Goal: Task Accomplishment & Management: Manage account settings

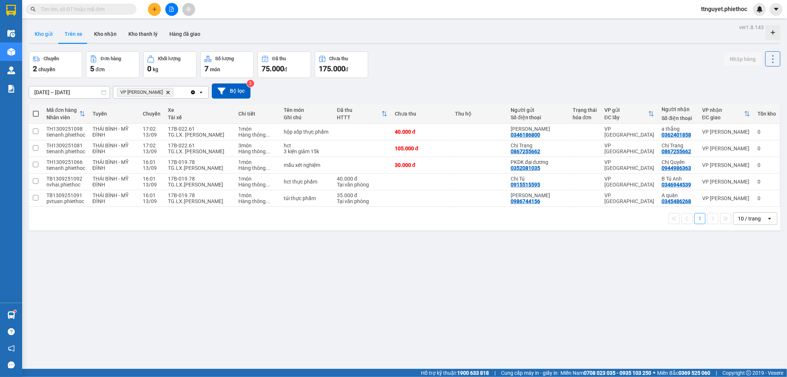
click at [42, 42] on button "Kho gửi" at bounding box center [44, 34] width 30 height 18
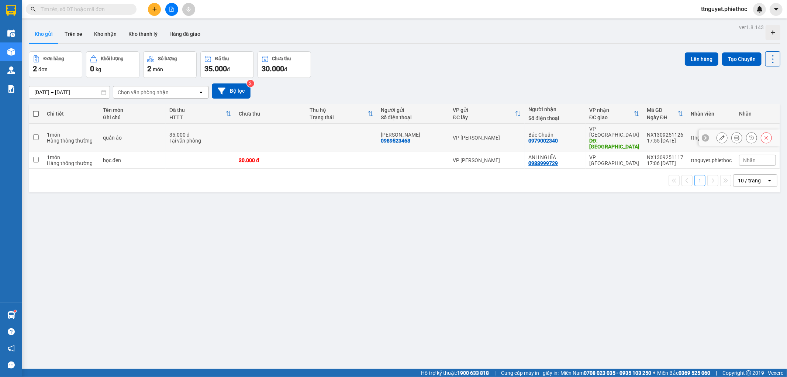
drag, startPoint x: 731, startPoint y: 132, endPoint x: 732, endPoint y: 135, distance: 3.8
click at [732, 135] on button at bounding box center [737, 137] width 10 height 13
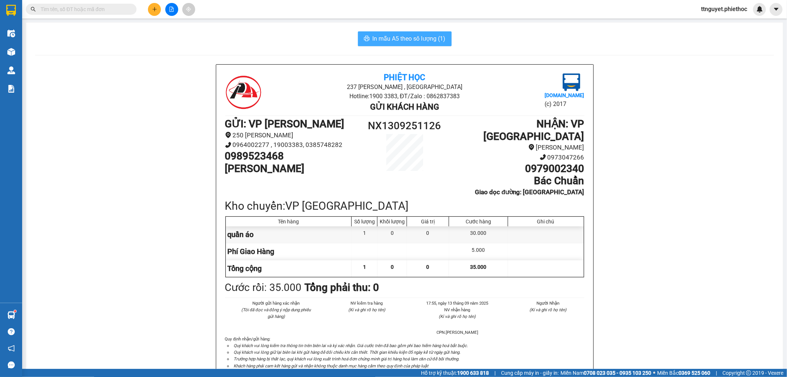
click at [407, 36] on span "In mẫu A5 theo số lượng (1)" at bounding box center [409, 38] width 73 height 9
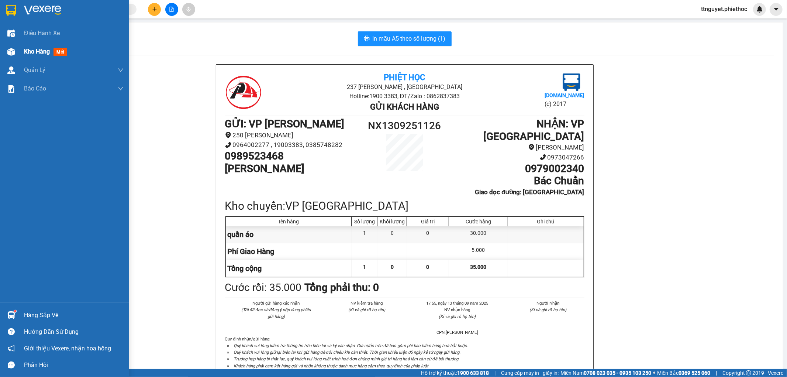
click at [9, 54] on img at bounding box center [11, 52] width 8 height 8
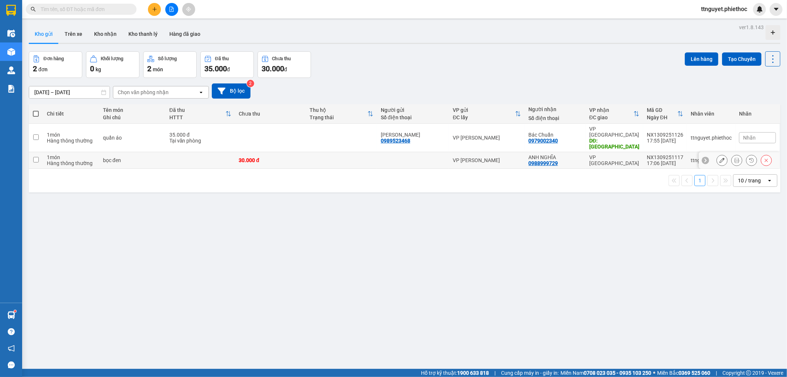
click at [34, 154] on td at bounding box center [36, 160] width 14 height 17
checkbox input "true"
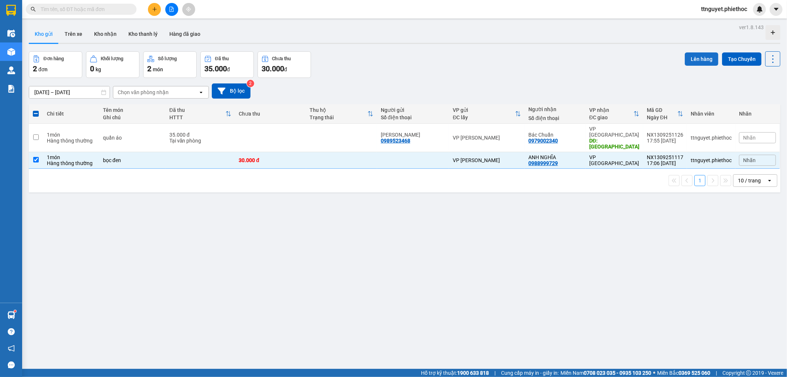
click at [700, 62] on button "Lên hàng" at bounding box center [702, 58] width 34 height 13
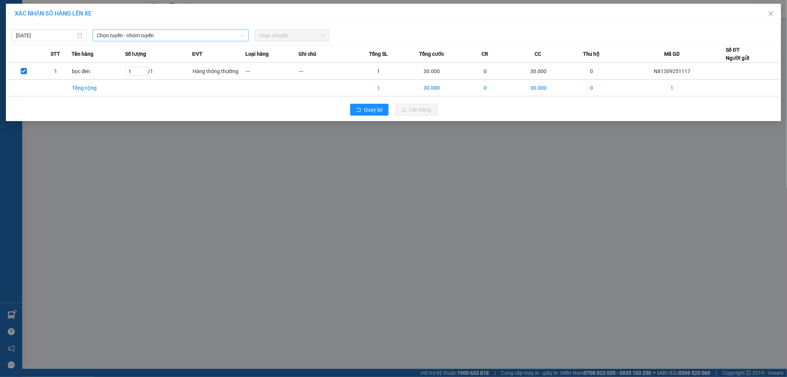
click at [111, 34] on span "Chọn tuyến - nhóm tuyến" at bounding box center [170, 35] width 147 height 11
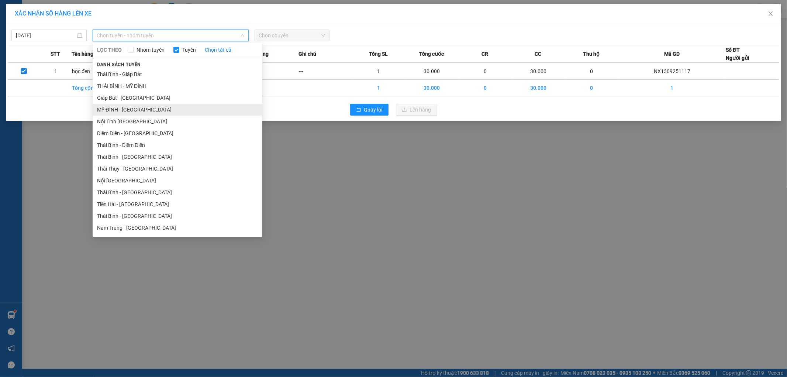
click at [106, 111] on li "MỸ ĐÌNH - [GEOGRAPHIC_DATA]" at bounding box center [178, 110] width 170 height 12
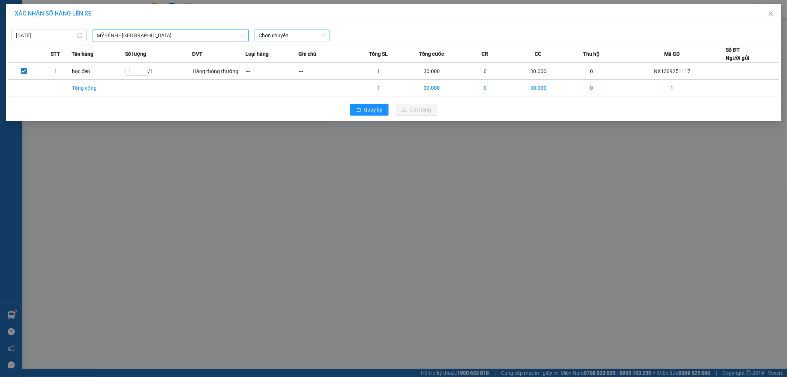
click at [288, 38] on span "Chọn chuyến" at bounding box center [292, 35] width 66 height 11
type input "2159"
click at [278, 62] on div "18:03 - 17B-021.59" at bounding box center [288, 62] width 58 height 8
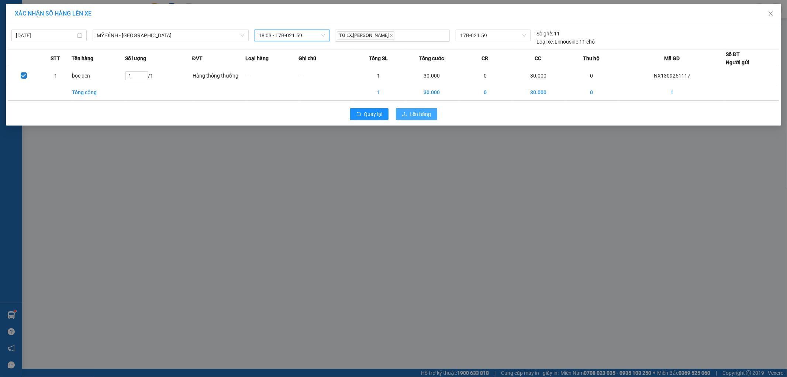
click at [425, 117] on span "Lên hàng" at bounding box center [420, 114] width 21 height 8
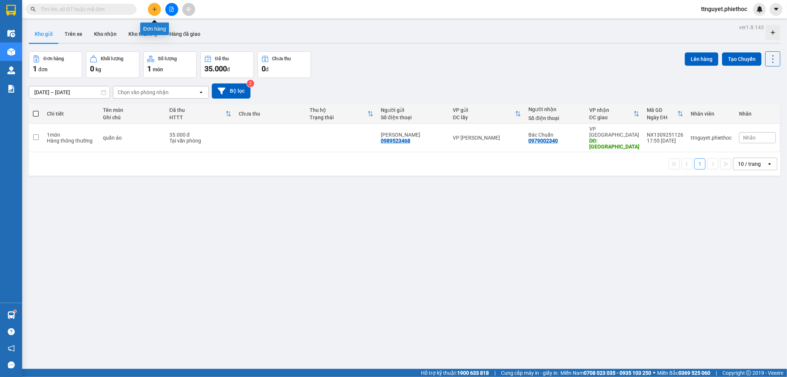
click at [152, 11] on icon "plus" at bounding box center [154, 9] width 5 height 5
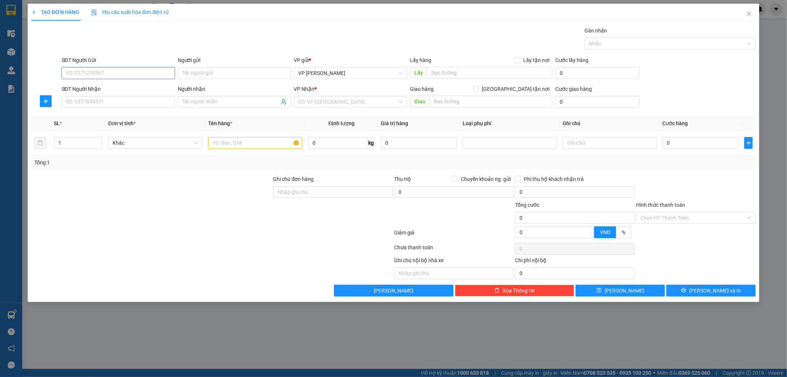
click at [119, 75] on input "SĐT Người Gửi" at bounding box center [118, 73] width 113 height 12
type input "0328894110"
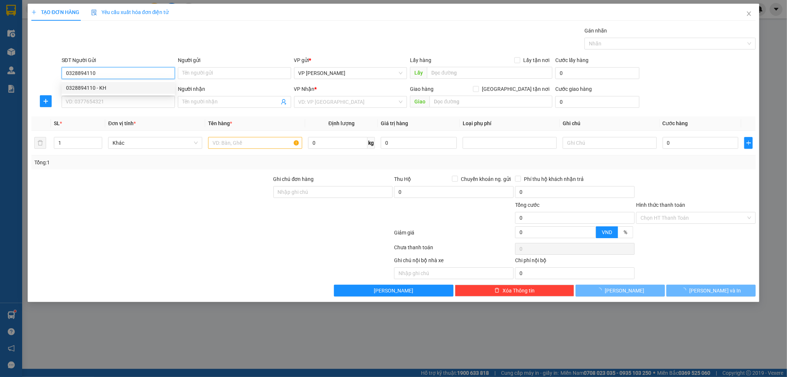
click at [113, 84] on div "0328894110 - KH" at bounding box center [118, 88] width 104 height 8
type input "KH"
type input "0328894110"
click at [106, 105] on input "SĐT Người Nhận" at bounding box center [118, 102] width 113 height 12
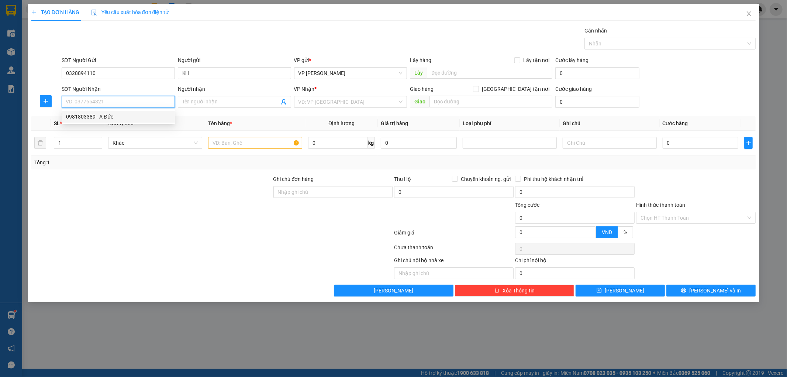
click at [104, 118] on div "0981803389 - A Đức" at bounding box center [118, 117] width 104 height 8
type input "0981803389"
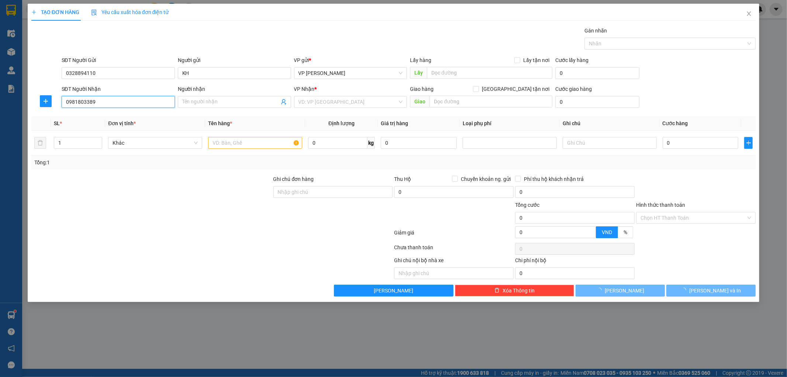
type input "A Đức"
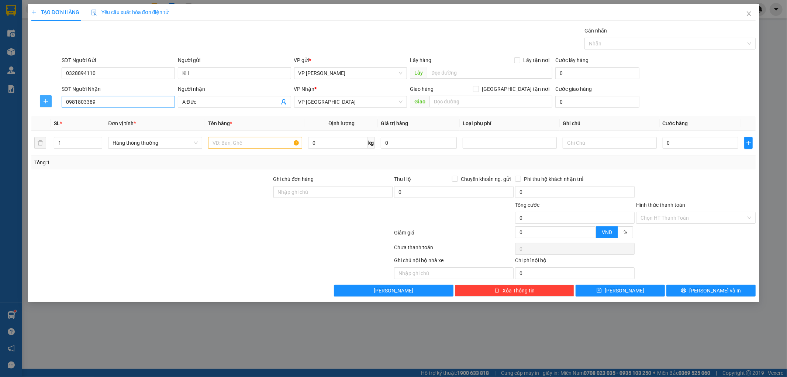
drag, startPoint x: 45, startPoint y: 100, endPoint x: 117, endPoint y: 102, distance: 72.0
click at [45, 100] on icon "plus" at bounding box center [46, 101] width 6 height 6
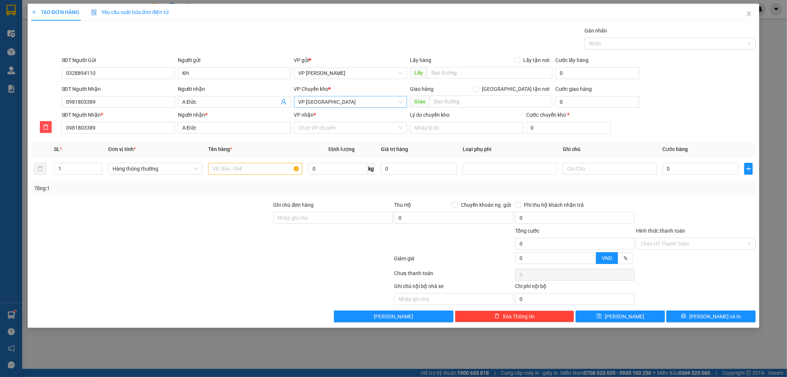
click at [328, 102] on span "VP [GEOGRAPHIC_DATA]" at bounding box center [351, 101] width 104 height 11
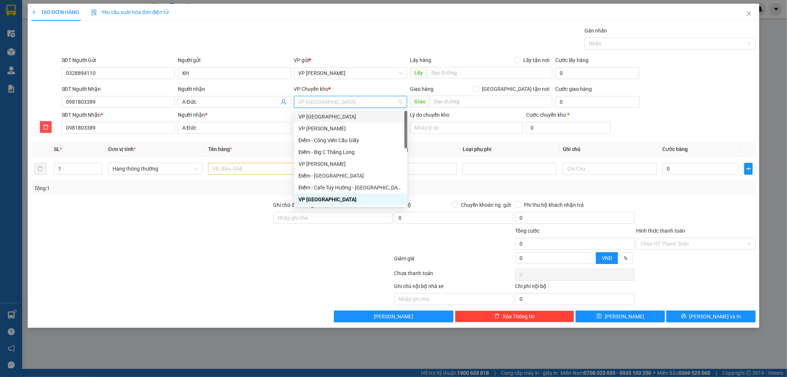
click at [330, 117] on div "VP [GEOGRAPHIC_DATA]" at bounding box center [351, 117] width 104 height 8
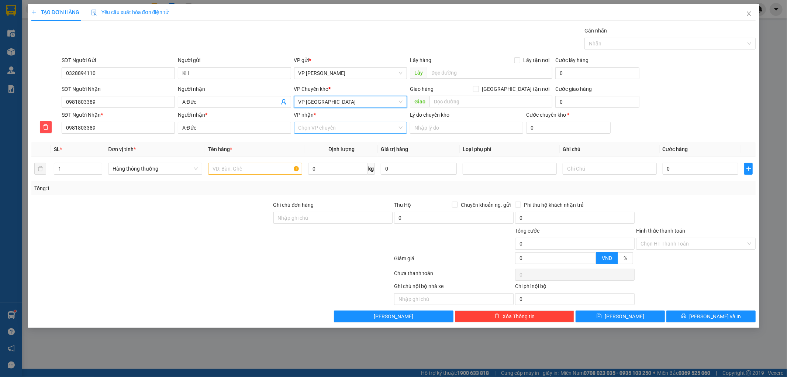
click at [330, 123] on input "VP nhận *" at bounding box center [348, 127] width 99 height 11
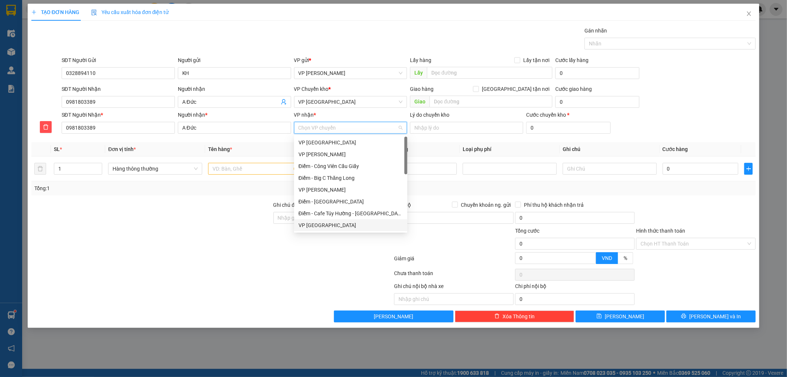
click at [310, 224] on div "VP [GEOGRAPHIC_DATA]" at bounding box center [351, 225] width 104 height 8
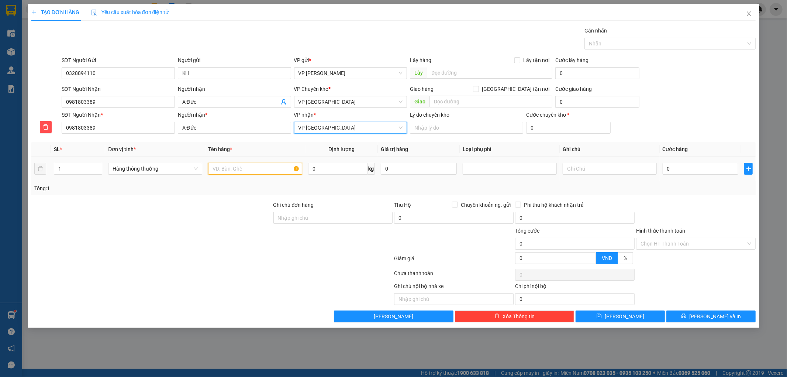
click at [238, 164] on input "text" at bounding box center [255, 169] width 94 height 12
type input "bọc nho"
click at [692, 166] on input "0" at bounding box center [701, 169] width 76 height 12
type input "003"
type input "3"
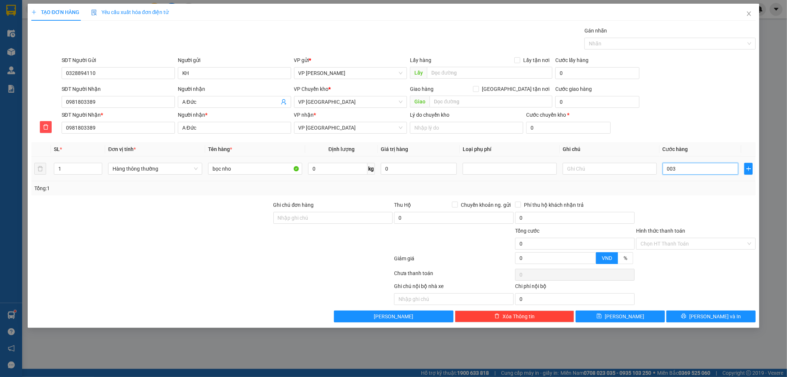
type input "3"
type input "0.030"
type input "30"
click at [707, 199] on div "Transit Pickup Surcharge Ids Transit Deliver Surcharge Ids Transit Deliver Surc…" at bounding box center [393, 175] width 725 height 296
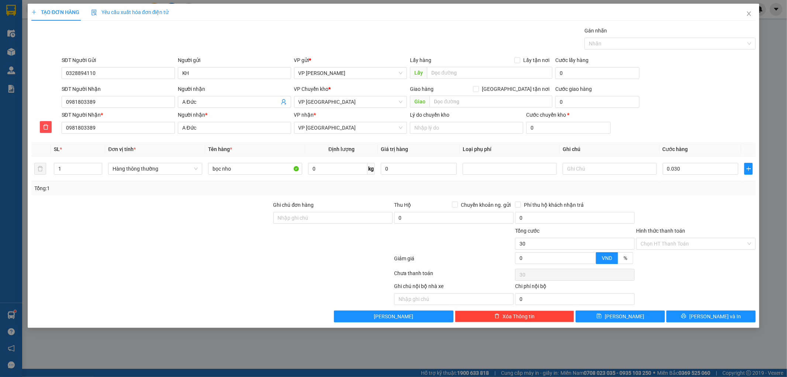
type input "30.000"
click at [678, 242] on input "Hình thức thanh toán" at bounding box center [694, 243] width 106 height 11
click at [678, 257] on div "Tại văn phòng" at bounding box center [696, 258] width 111 height 8
type input "0"
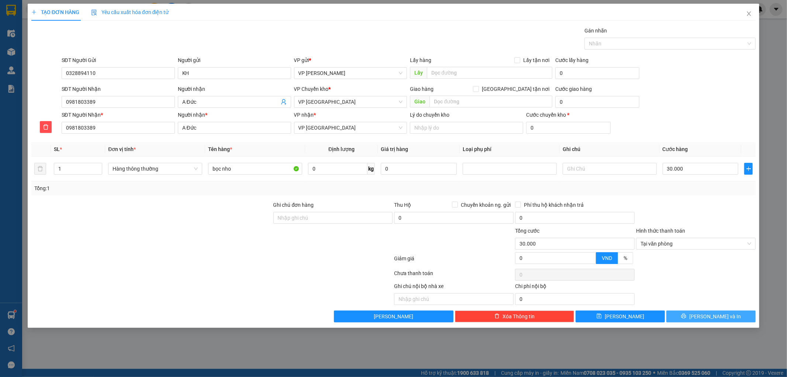
click at [694, 315] on button "[PERSON_NAME] và In" at bounding box center [710, 316] width 89 height 12
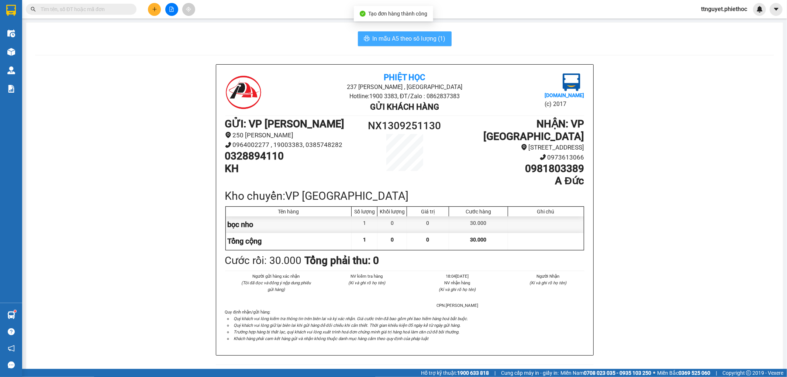
click at [425, 39] on span "In mẫu A5 theo số lượng (1)" at bounding box center [409, 38] width 73 height 9
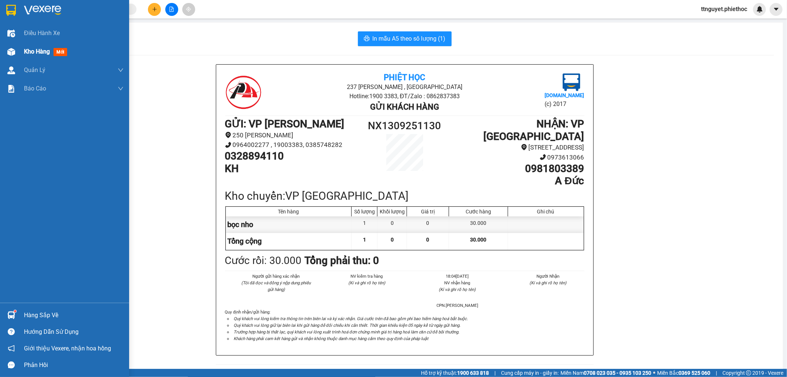
click at [13, 45] on div at bounding box center [11, 51] width 13 height 13
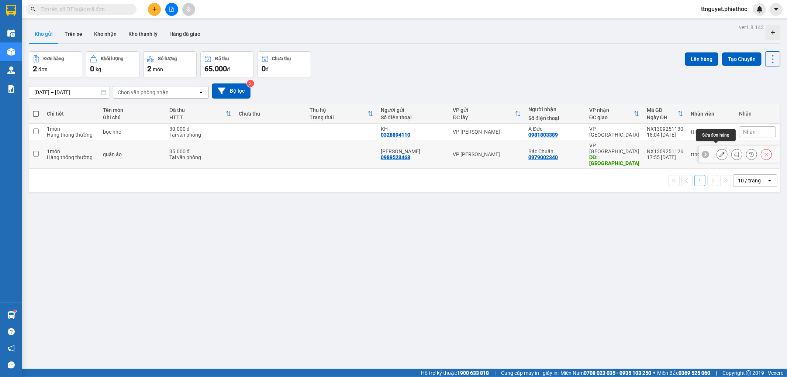
click at [717, 152] on button at bounding box center [722, 154] width 10 height 13
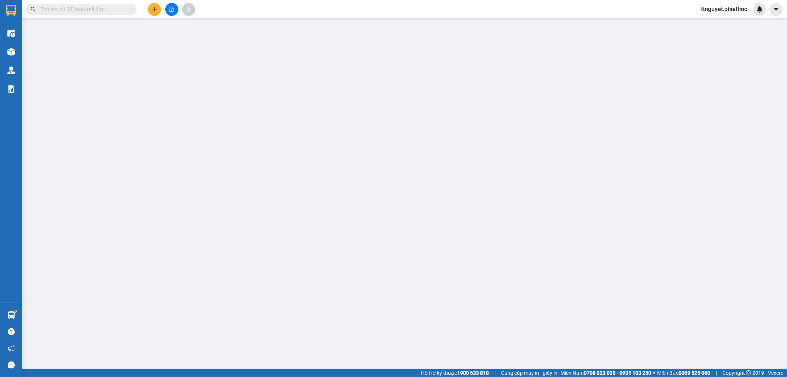
type input "0989523468"
type input "[PERSON_NAME]"
type input "0979002340"
type input "Bác Chuẩn"
type input "nam trung"
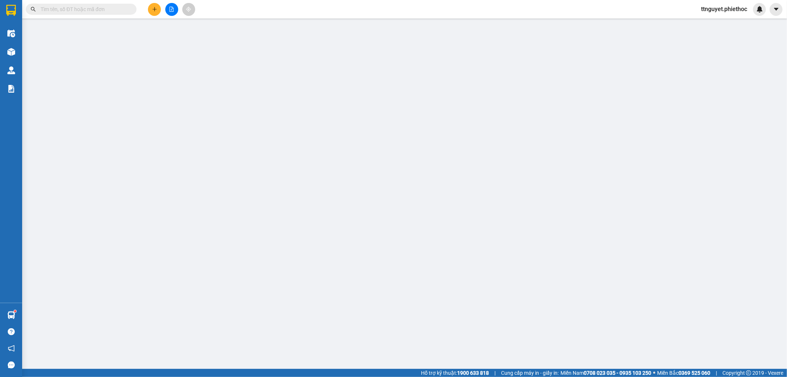
type input "5.000"
type input "35.000"
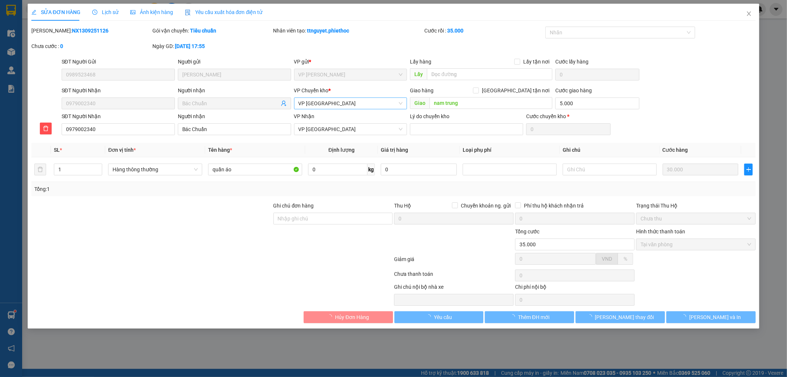
click at [320, 102] on span "VP [GEOGRAPHIC_DATA]" at bounding box center [351, 103] width 104 height 11
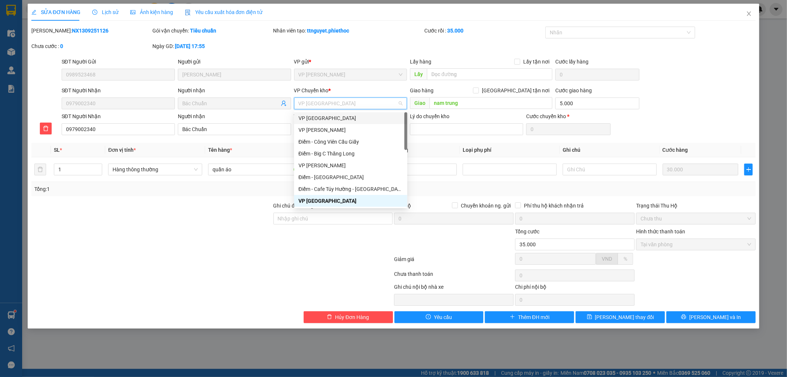
click at [317, 116] on div "VP [GEOGRAPHIC_DATA]" at bounding box center [351, 118] width 104 height 8
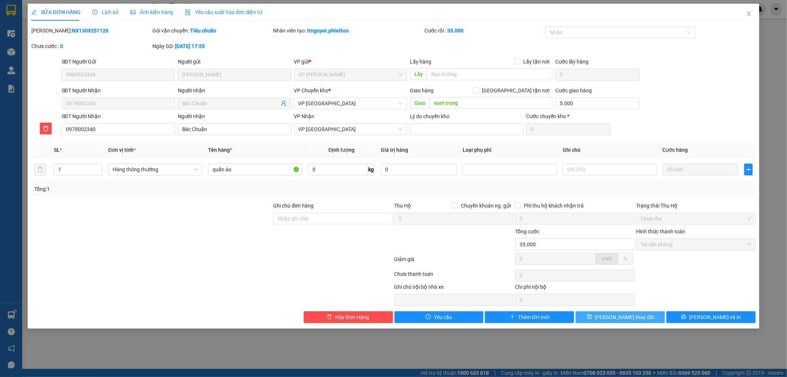
click at [622, 316] on span "[PERSON_NAME] thay đổi" at bounding box center [624, 317] width 59 height 8
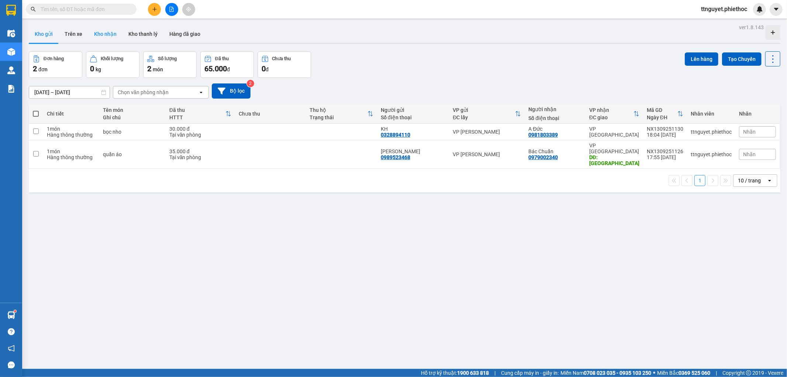
click at [108, 31] on button "Kho nhận" at bounding box center [105, 34] width 34 height 18
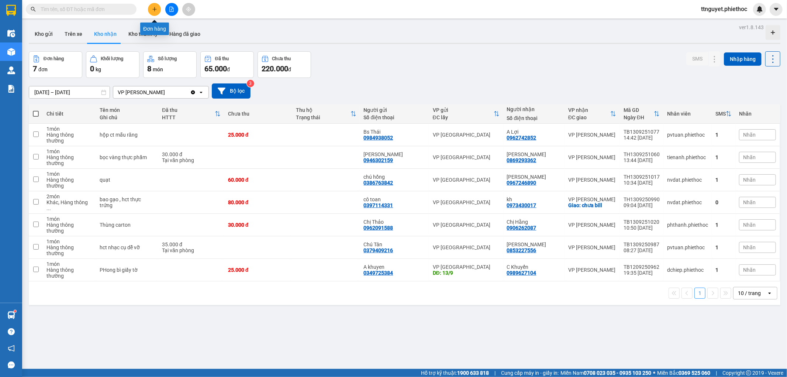
click at [154, 8] on icon "plus" at bounding box center [154, 9] width 5 height 5
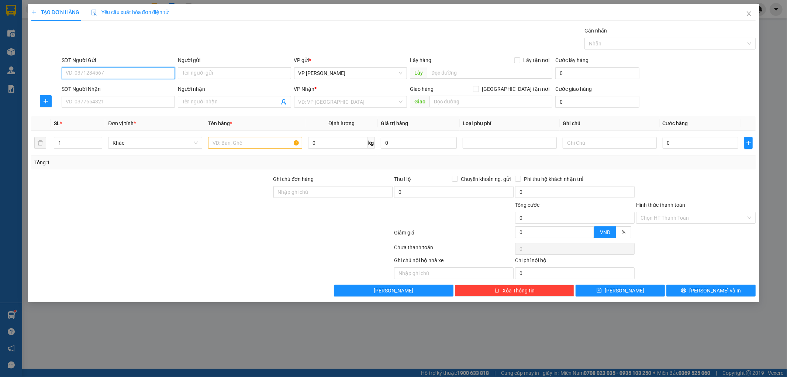
click at [117, 74] on input "SĐT Người Gửi" at bounding box center [118, 73] width 113 height 12
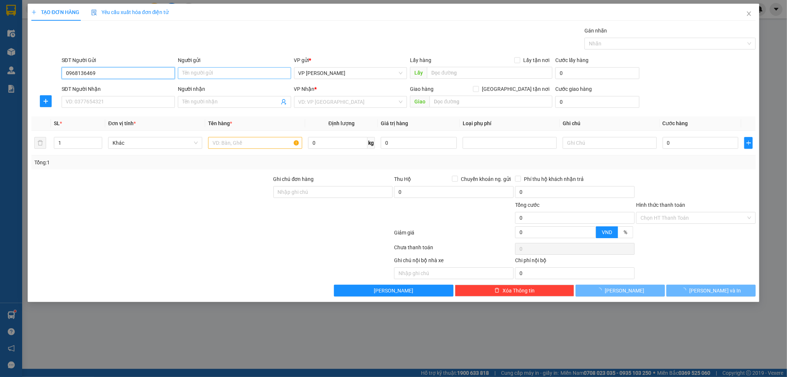
type input "0968136469"
click at [227, 75] on input "Người gửi" at bounding box center [234, 73] width 113 height 12
type input "kh"
click at [122, 102] on input "SĐT Người Nhận" at bounding box center [118, 102] width 113 height 12
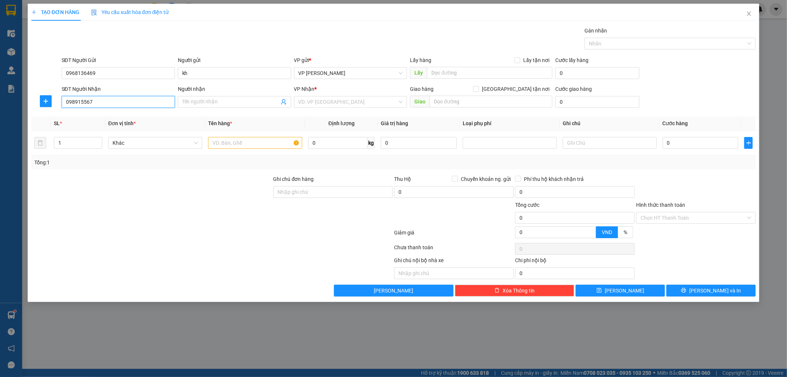
type input "0989155676"
click at [127, 116] on div "0989155676 - [PERSON_NAME]" at bounding box center [118, 117] width 104 height 8
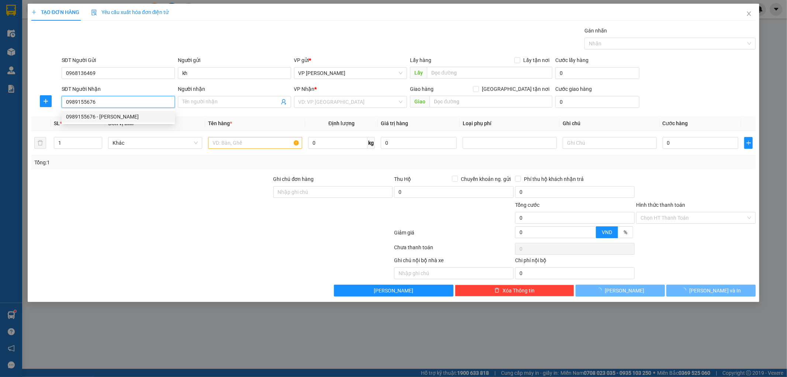
type input "[PERSON_NAME]"
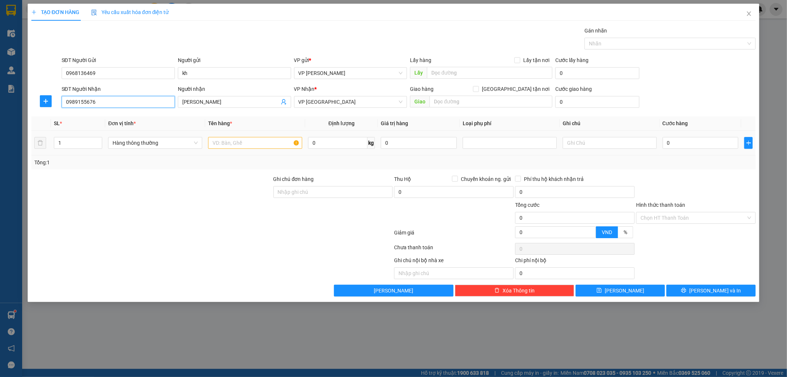
type input "0989155676"
click at [263, 145] on input "text" at bounding box center [255, 143] width 94 height 12
type input "m"
type input "bọc đen cục đát"
click at [696, 145] on input "0" at bounding box center [701, 143] width 76 height 12
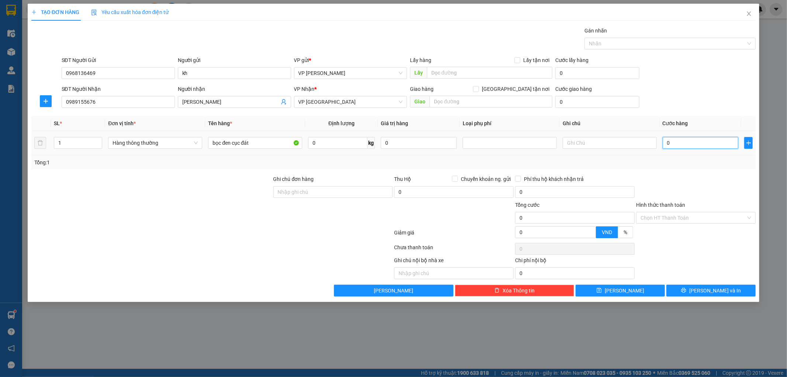
type input "003"
type input "3"
type input "00"
type input "0"
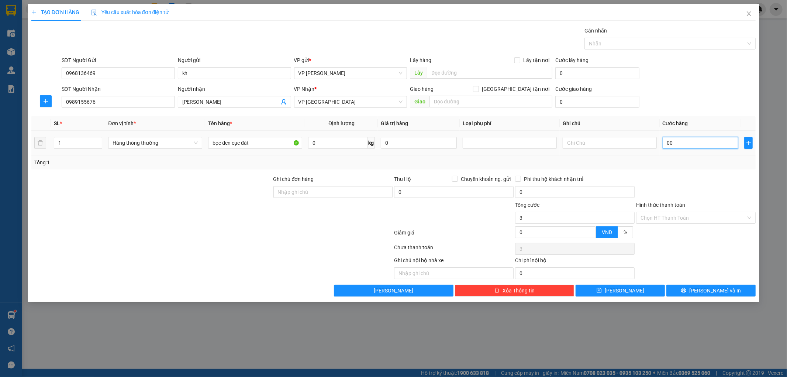
type input "0"
type input "002"
type input "2"
type input "0.025"
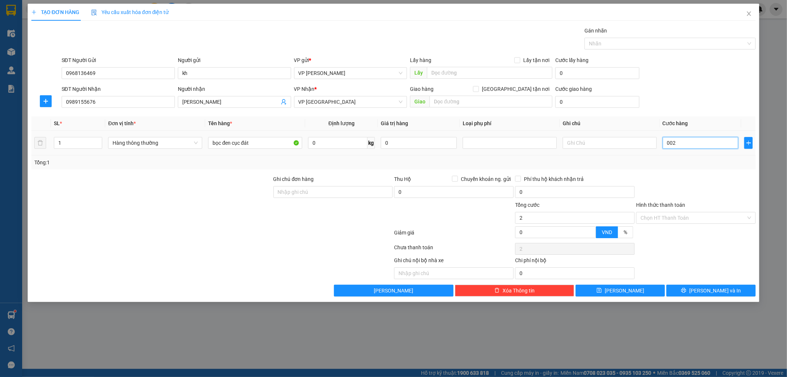
type input "25"
click at [711, 177] on div at bounding box center [695, 188] width 121 height 26
type input "25.000"
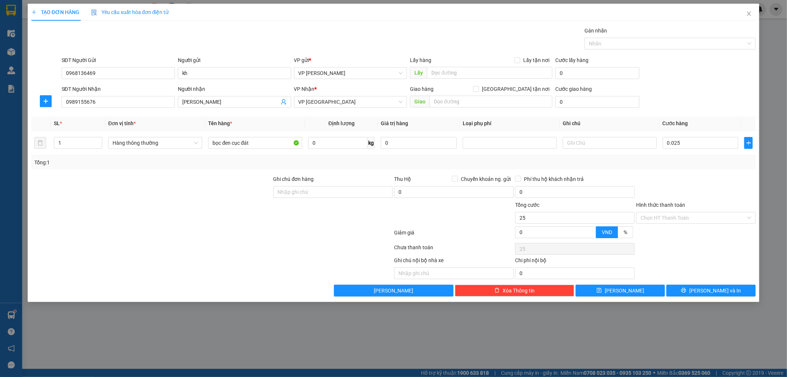
type input "25.000"
click at [696, 290] on button "[PERSON_NAME] và In" at bounding box center [710, 291] width 89 height 12
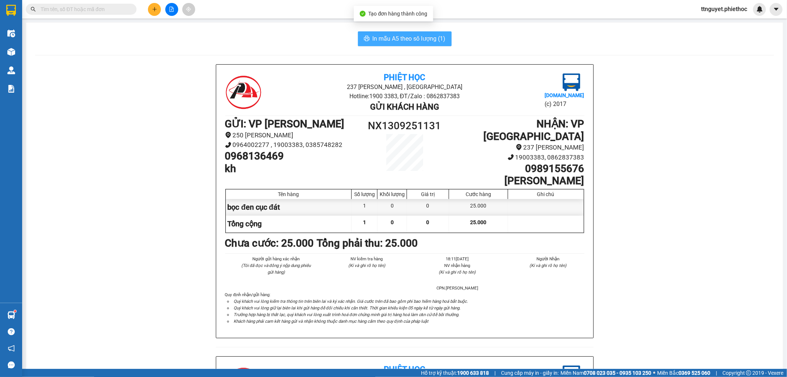
click at [418, 37] on span "In mẫu A5 theo số lượng (1)" at bounding box center [409, 38] width 73 height 9
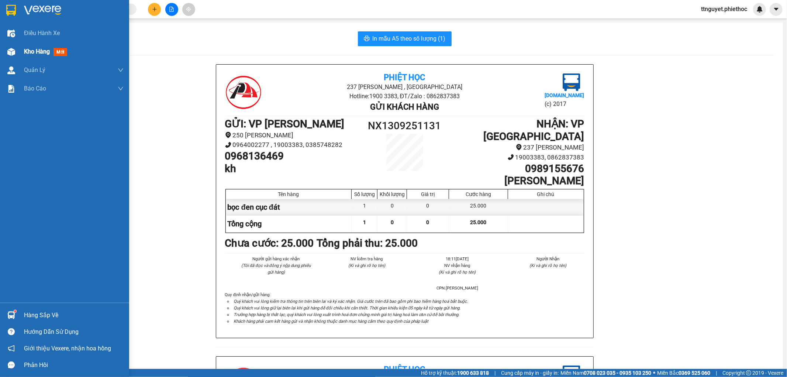
click at [15, 51] on div at bounding box center [11, 51] width 13 height 13
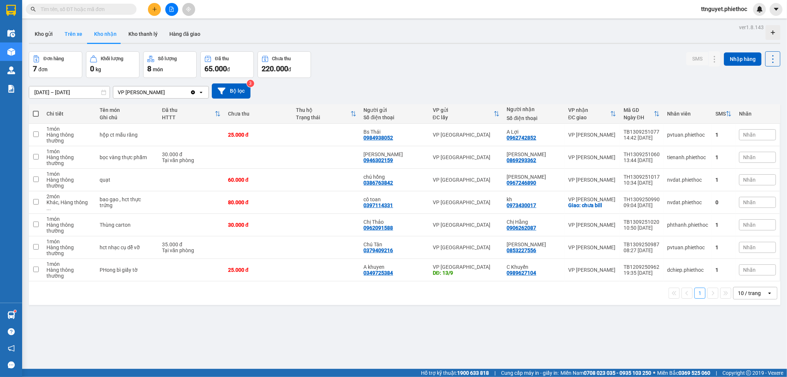
click at [75, 38] on button "Trên xe" at bounding box center [74, 34] width 30 height 18
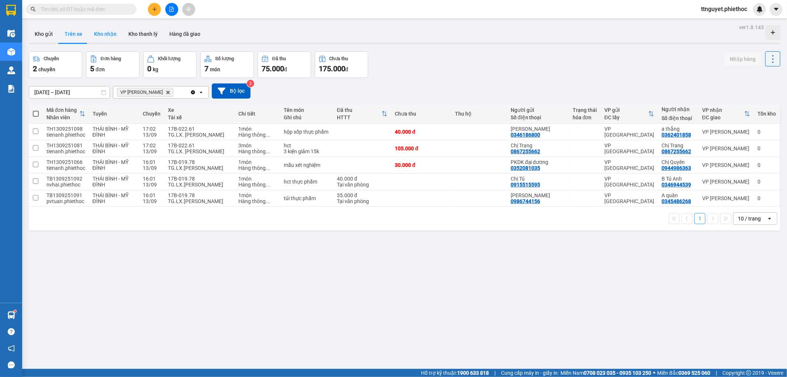
click at [100, 31] on button "Kho nhận" at bounding box center [105, 34] width 34 height 18
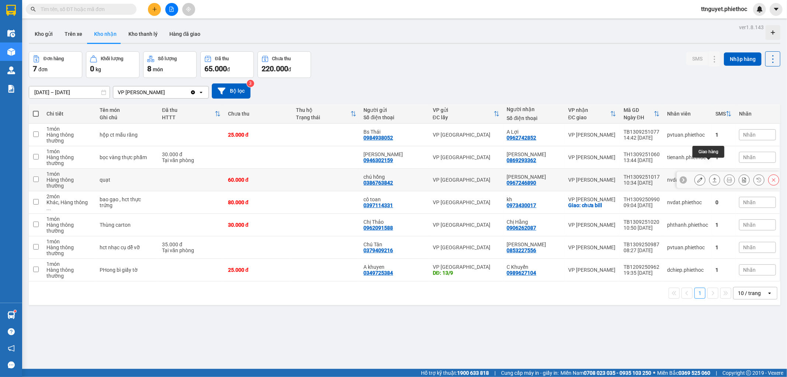
click at [710, 173] on button at bounding box center [715, 179] width 10 height 13
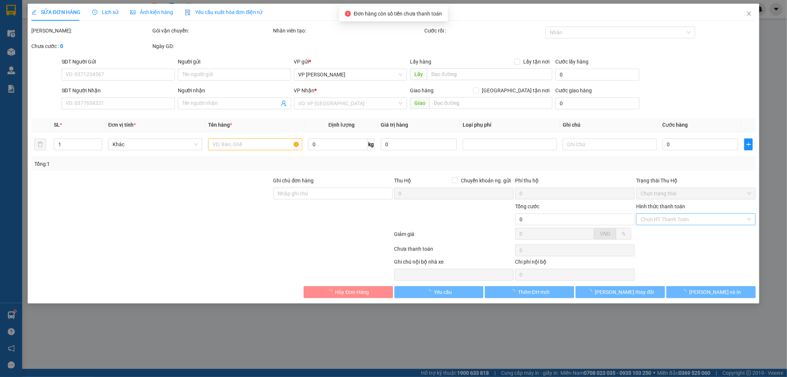
type input "0386763842"
type input "chú hồng"
type input "0967246890"
type input "[PERSON_NAME]"
type input "60.000"
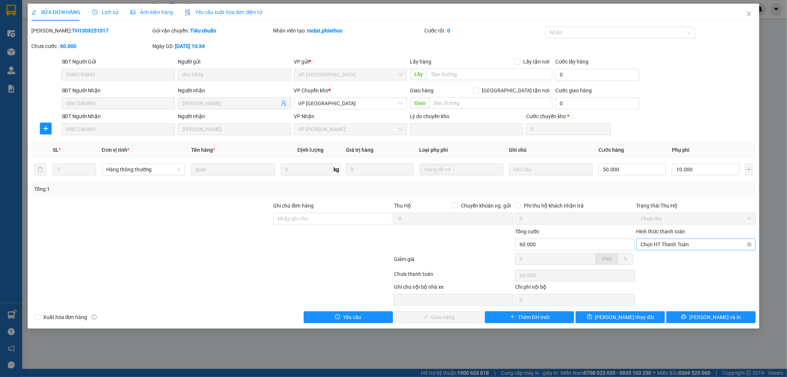
click at [662, 248] on span "Chọn HT Thanh Toán" at bounding box center [696, 244] width 111 height 11
click at [659, 261] on div "Tại văn phòng" at bounding box center [696, 259] width 111 height 8
type input "0"
click at [456, 318] on span "[PERSON_NAME] và Giao hàng" at bounding box center [443, 317] width 71 height 8
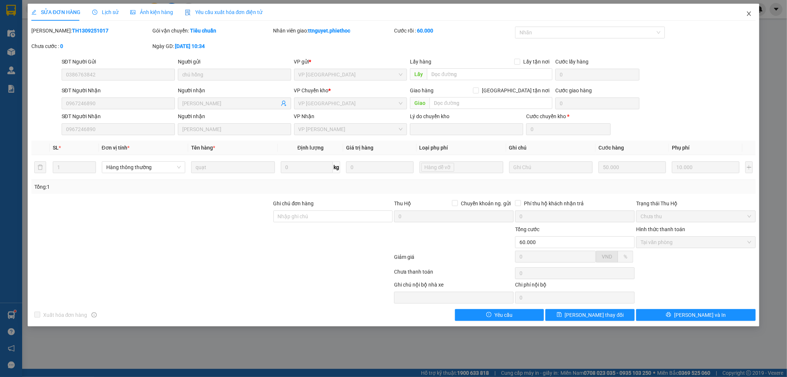
click at [743, 9] on span "Close" at bounding box center [749, 14] width 21 height 21
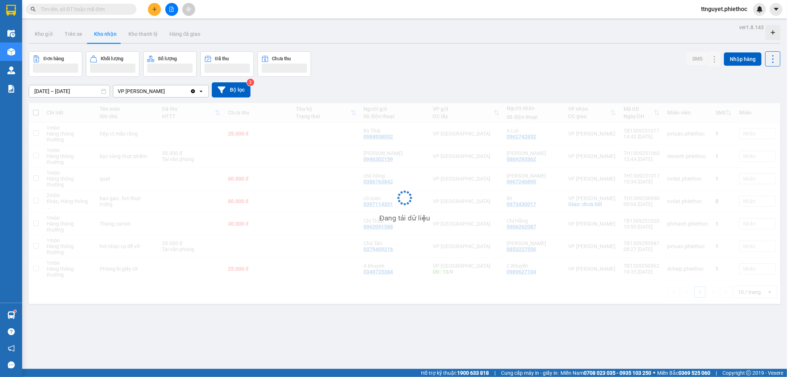
click at [748, 11] on span "ttnguyet.phiethoc" at bounding box center [724, 8] width 58 height 9
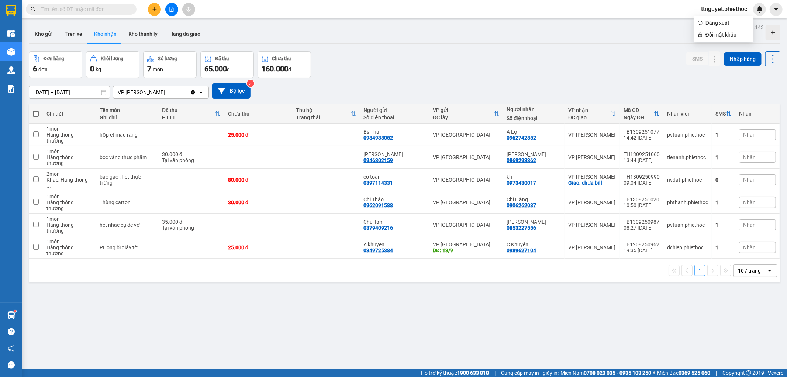
click at [117, 5] on input "text" at bounding box center [84, 9] width 87 height 8
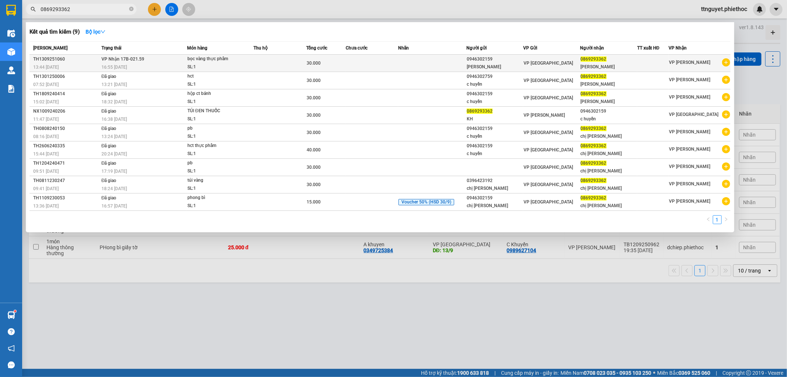
type input "0869293362"
click at [651, 63] on div at bounding box center [653, 63] width 31 height 8
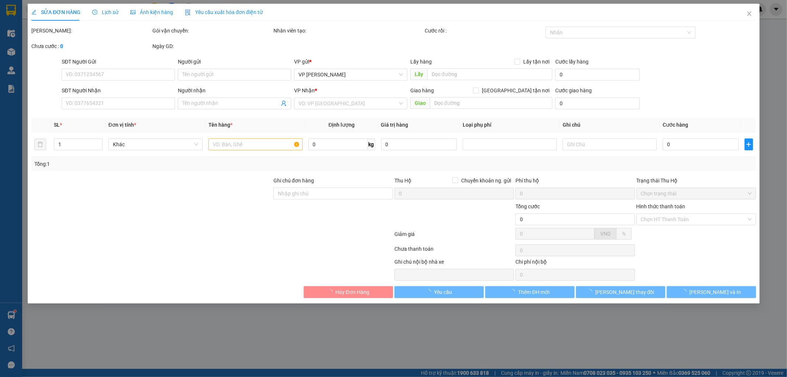
type input "0946302159"
type input "[PERSON_NAME]"
type input "0869293362"
type input "[PERSON_NAME]"
type input "30.000"
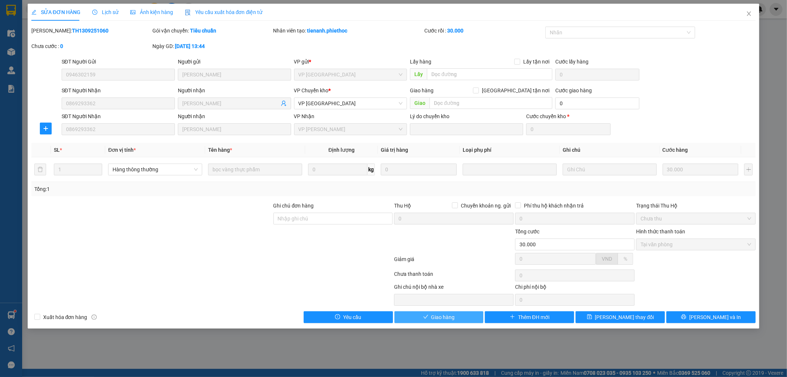
click at [452, 318] on span "Giao hàng" at bounding box center [443, 317] width 24 height 8
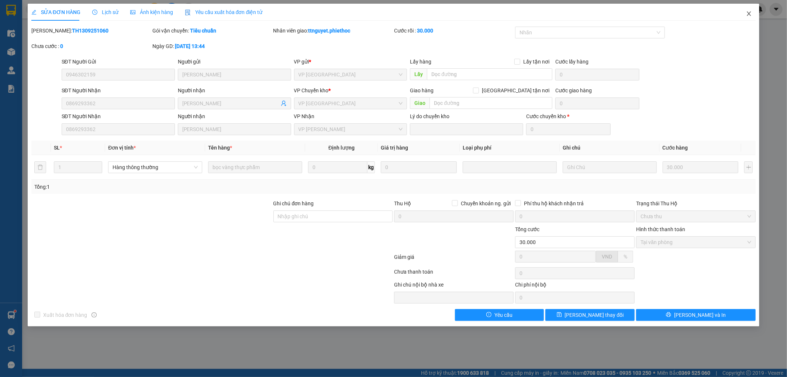
click at [747, 11] on icon "close" at bounding box center [749, 14] width 6 height 6
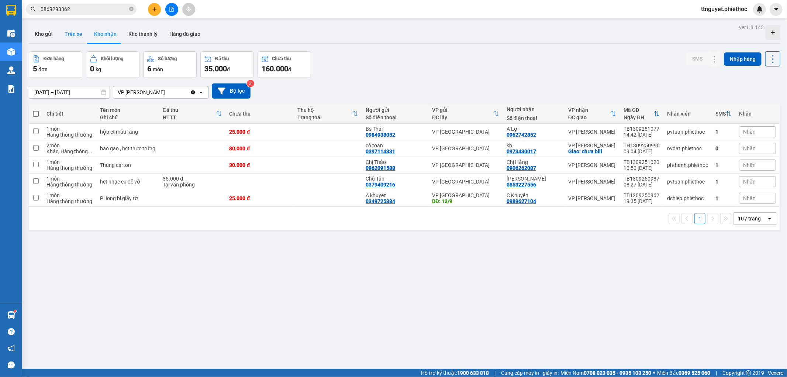
click at [71, 32] on button "Trên xe" at bounding box center [74, 34] width 30 height 18
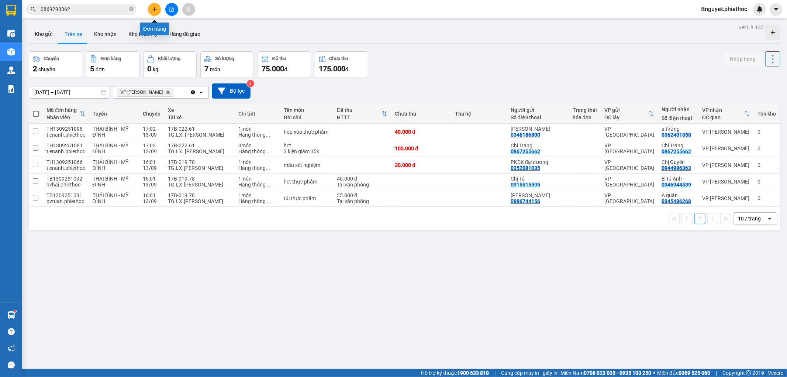
click at [154, 8] on icon "plus" at bounding box center [154, 9] width 5 height 5
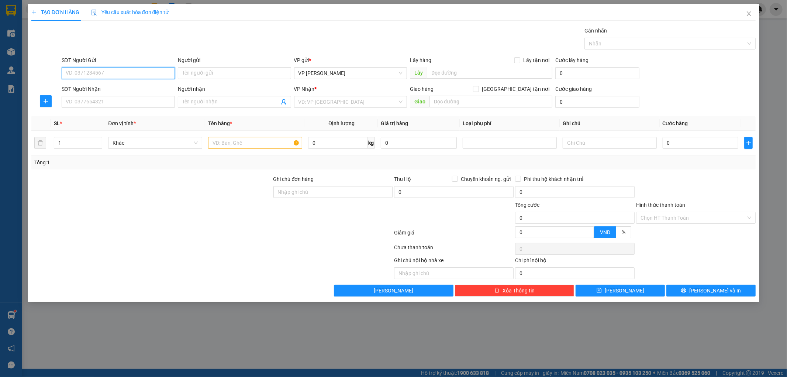
click at [103, 76] on input "SĐT Người Gửi" at bounding box center [118, 73] width 113 height 12
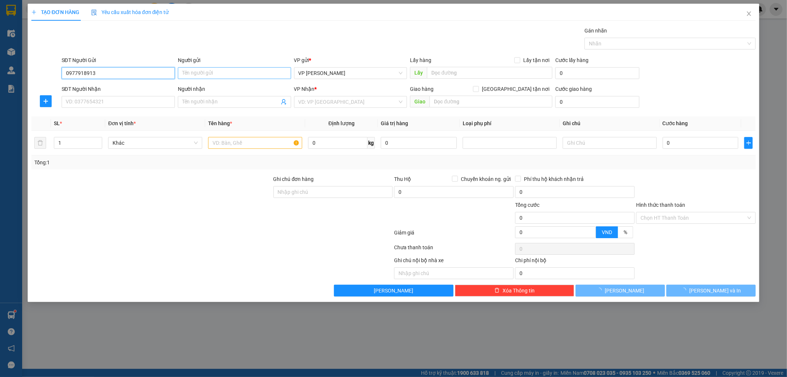
type input "0977918913"
click at [214, 77] on input "Người gửi" at bounding box center [234, 73] width 113 height 12
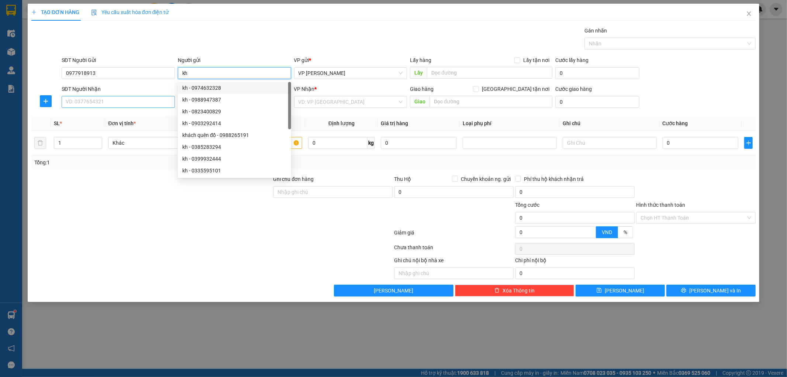
type input "kh"
click at [123, 105] on input "SĐT Người Nhận" at bounding box center [118, 102] width 113 height 12
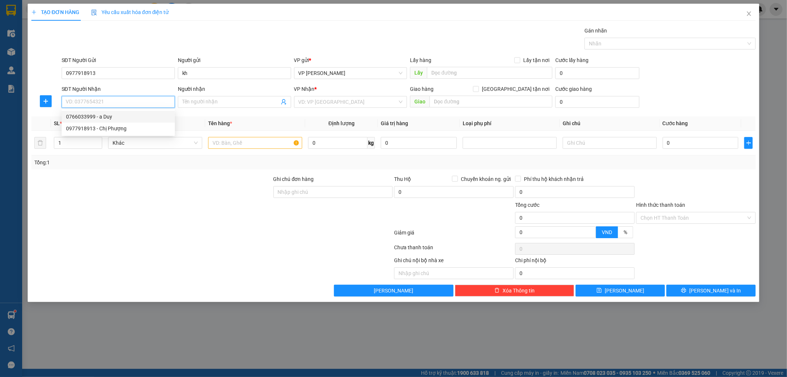
click at [110, 116] on div "0766033999 - a Duy" at bounding box center [118, 117] width 104 height 8
type input "0766033999"
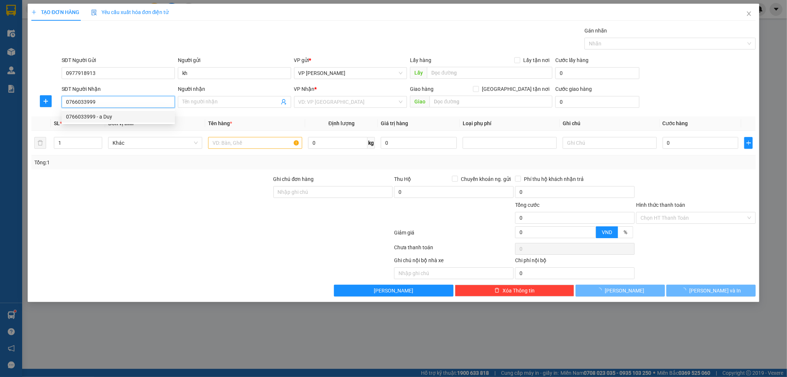
type input "a Duy"
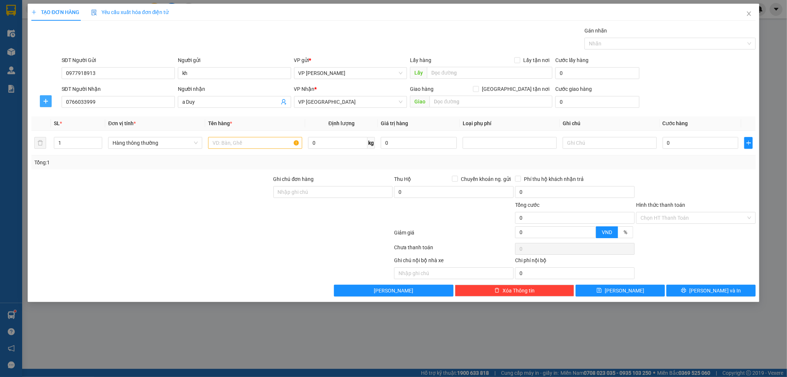
click at [45, 102] on icon "plus" at bounding box center [45, 101] width 0 height 5
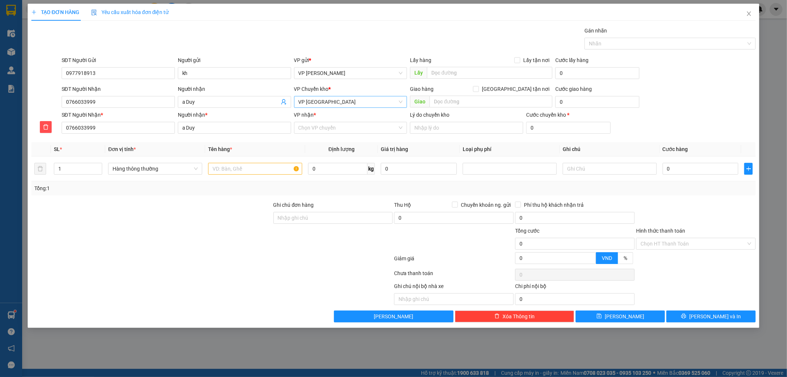
click at [346, 101] on span "VP [GEOGRAPHIC_DATA]" at bounding box center [351, 101] width 104 height 11
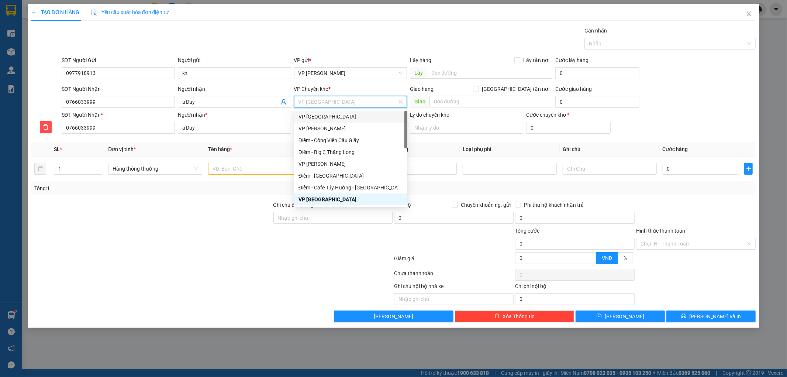
click at [322, 116] on div "VP [GEOGRAPHIC_DATA]" at bounding box center [351, 117] width 104 height 8
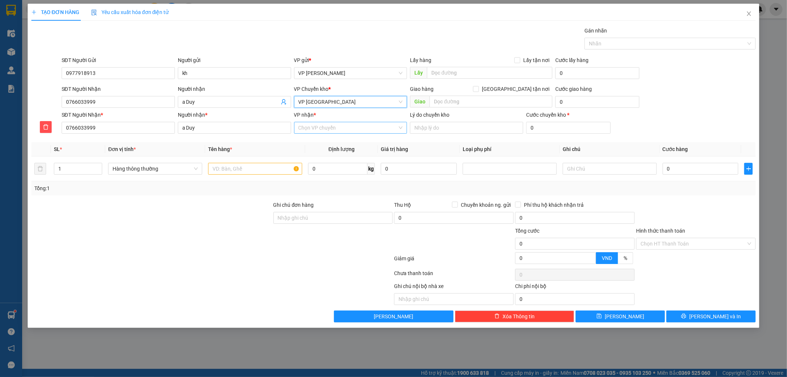
click at [323, 127] on input "VP nhận *" at bounding box center [348, 127] width 99 height 11
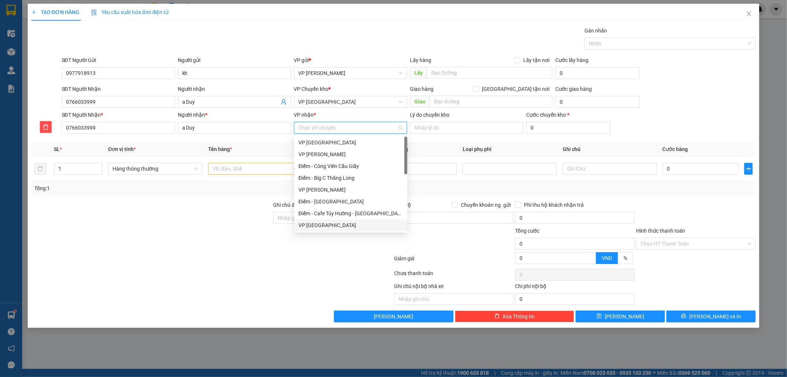
click at [318, 223] on div "VP [GEOGRAPHIC_DATA]" at bounding box center [351, 225] width 104 height 8
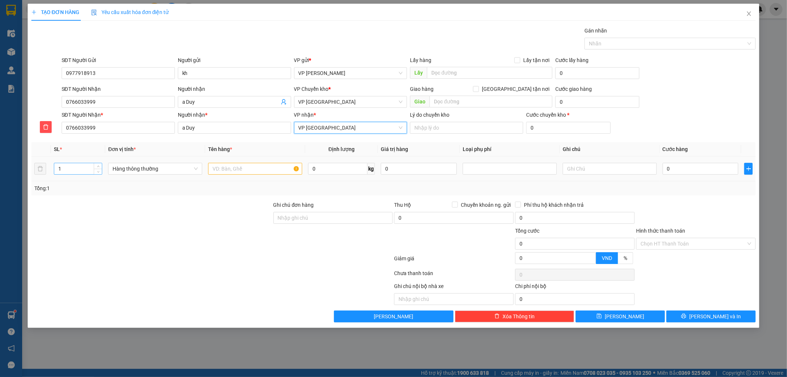
click at [78, 172] on input "1" at bounding box center [78, 168] width 48 height 11
type input "3"
click at [245, 170] on input "text" at bounding box center [255, 169] width 94 height 12
type input "hct bang dings"
click at [689, 170] on input "0" at bounding box center [701, 169] width 76 height 12
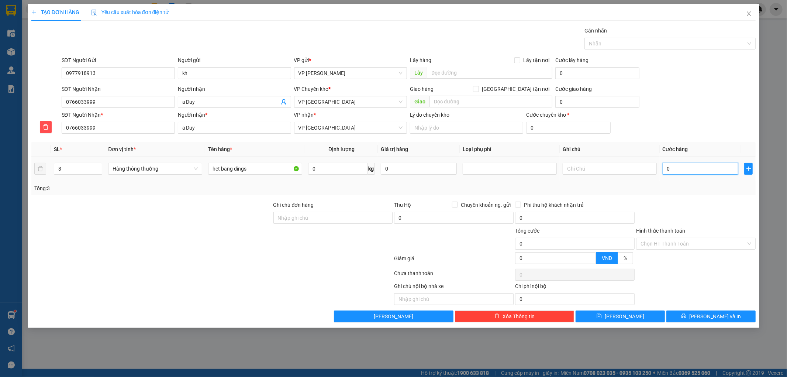
type input "001"
type input "1"
type input "0.015"
type input "15"
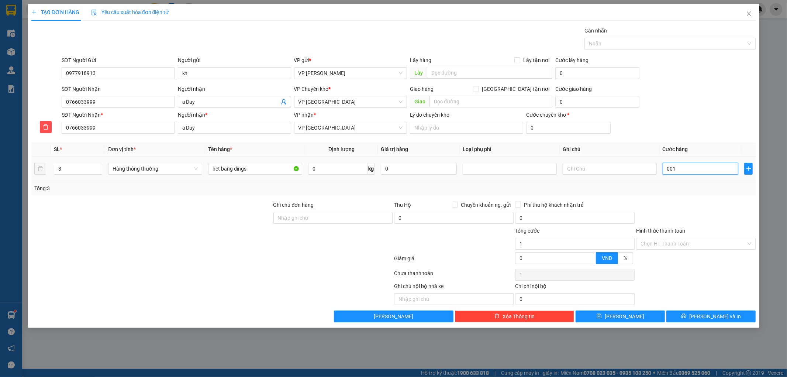
type input "15"
click at [716, 199] on div "Transit Pickup Surcharge Ids Transit Deliver Surcharge Ids Transit Deliver Surc…" at bounding box center [393, 175] width 725 height 296
type input "150.000"
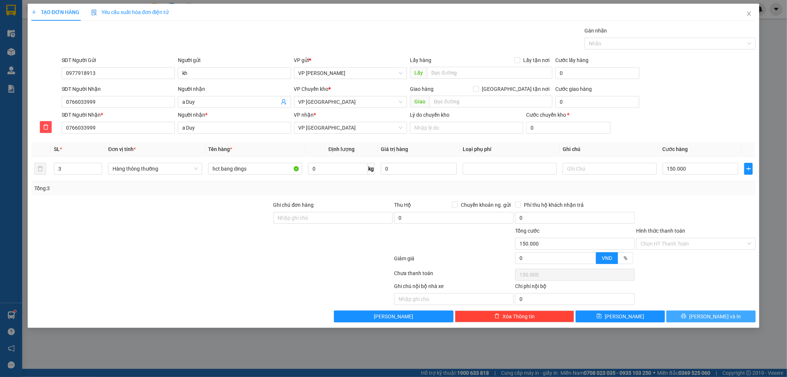
click at [694, 318] on button "[PERSON_NAME] và In" at bounding box center [710, 316] width 89 height 12
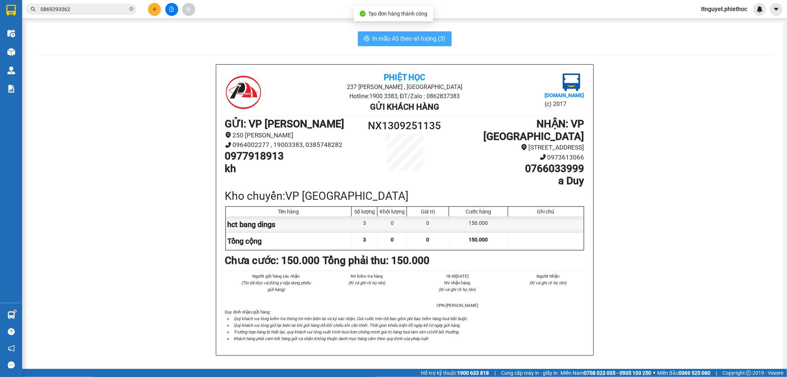
click at [378, 38] on span "In mẫu A5 theo số lượng (3)" at bounding box center [409, 38] width 73 height 9
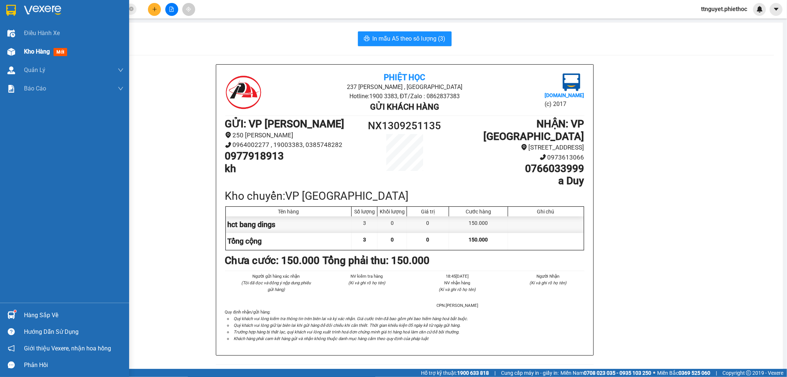
click at [6, 49] on div at bounding box center [11, 51] width 13 height 13
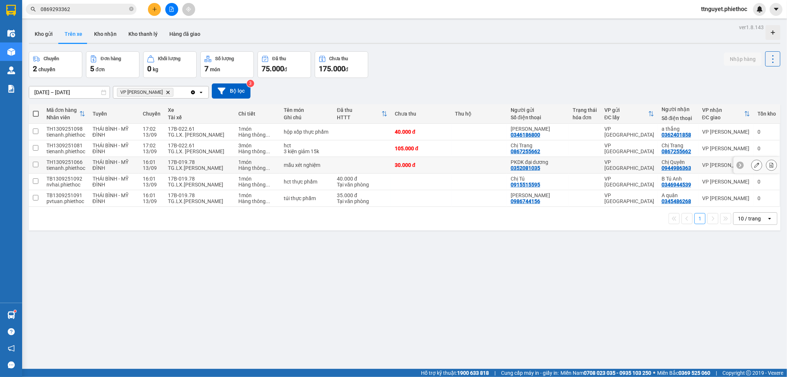
click at [185, 165] on div "TG.LX.[PERSON_NAME]" at bounding box center [199, 168] width 63 height 6
checkbox input "true"
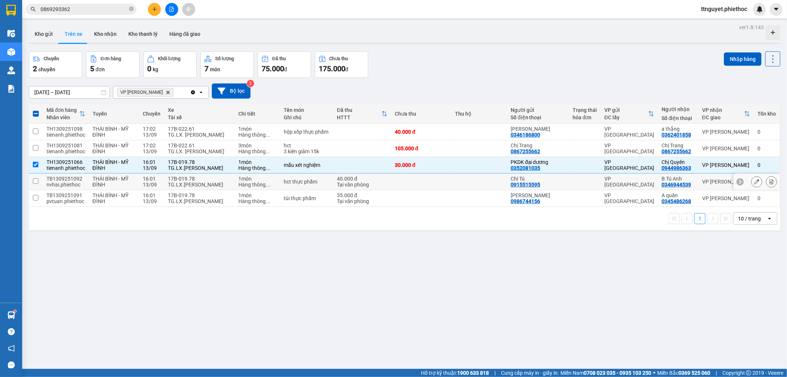
click at [172, 177] on div "17B-019.78" at bounding box center [199, 179] width 63 height 6
checkbox input "true"
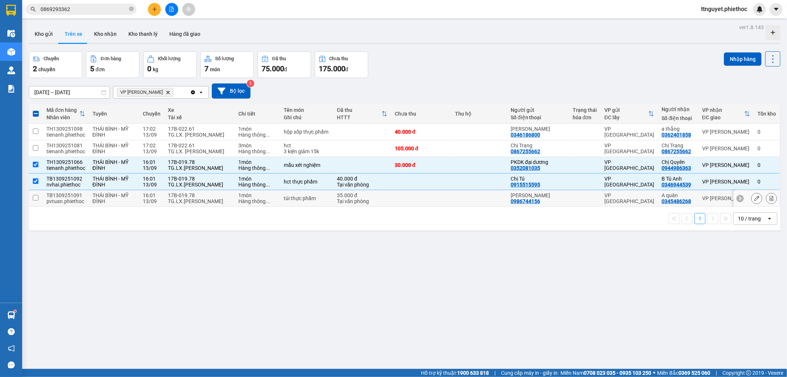
click at [168, 201] on div "TG.LX.[PERSON_NAME]" at bounding box center [199, 201] width 63 height 6
checkbox input "true"
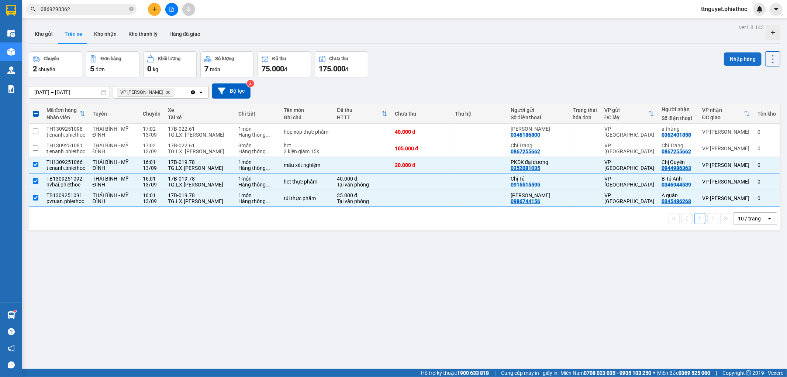
click at [731, 61] on button "Nhập hàng" at bounding box center [743, 58] width 38 height 13
checkbox input "false"
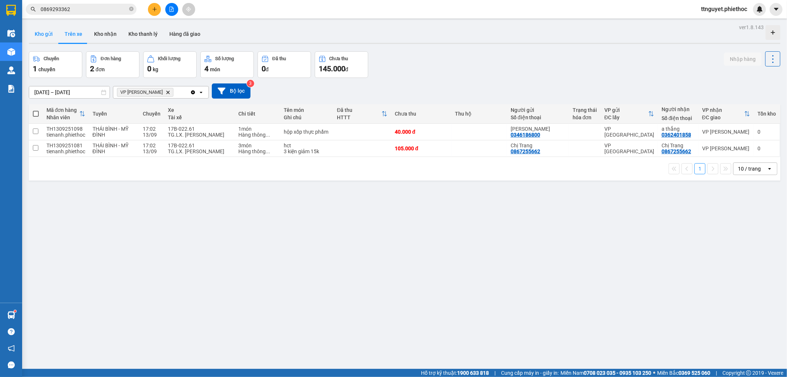
click at [52, 32] on button "Kho gửi" at bounding box center [44, 34] width 30 height 18
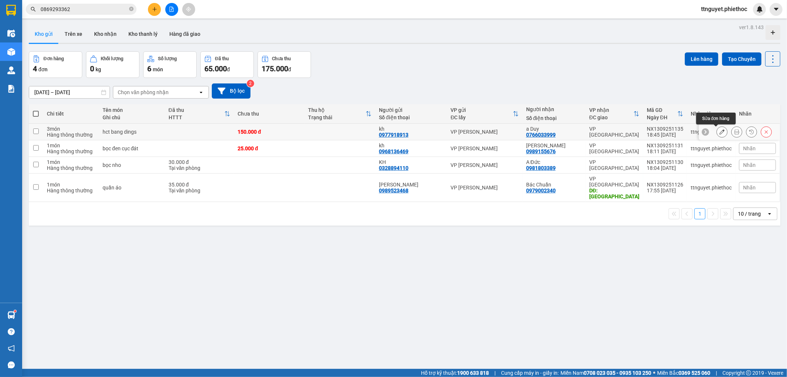
click at [720, 132] on icon at bounding box center [722, 131] width 5 height 5
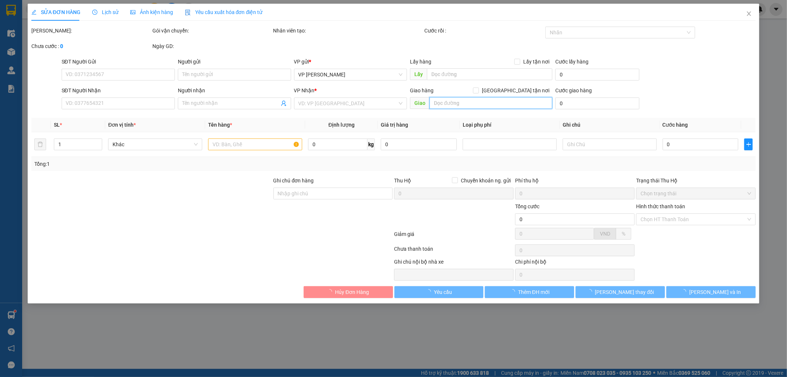
type input "0977918913"
type input "kh"
type input "0766033999"
type input "a Duy"
type input "150.000"
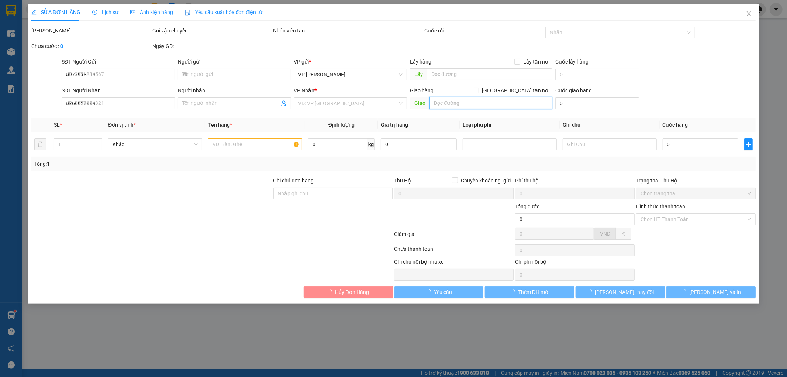
type input "150.000"
click at [452, 102] on input "text" at bounding box center [491, 103] width 123 height 12
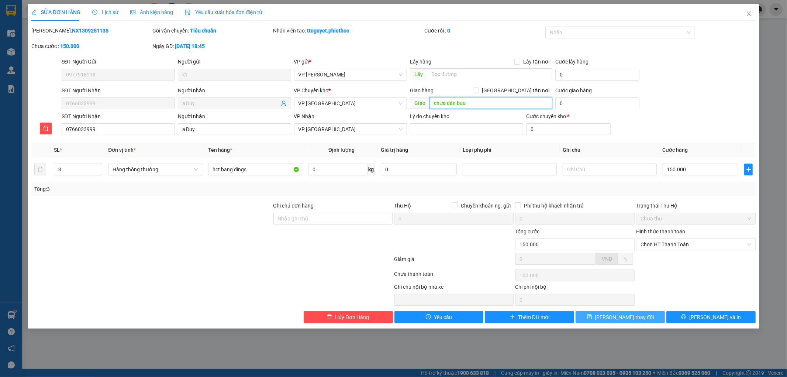
type input "chưa dán buu"
click at [617, 315] on span "[PERSON_NAME] thay đổi" at bounding box center [624, 317] width 59 height 8
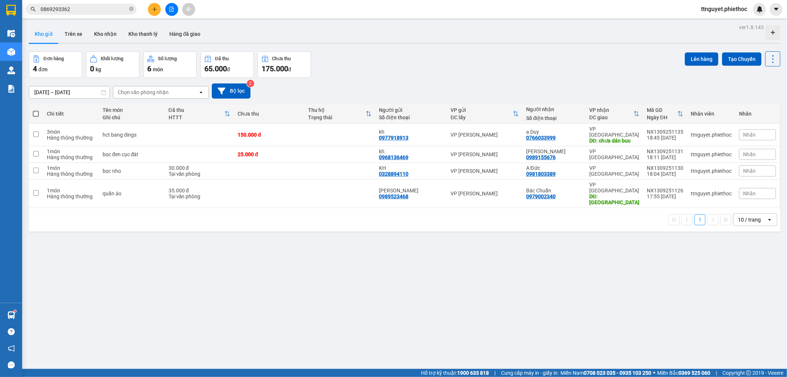
click at [38, 113] on span at bounding box center [36, 114] width 6 height 6
click at [36, 110] on input "checkbox" at bounding box center [36, 110] width 0 height 0
checkbox input "true"
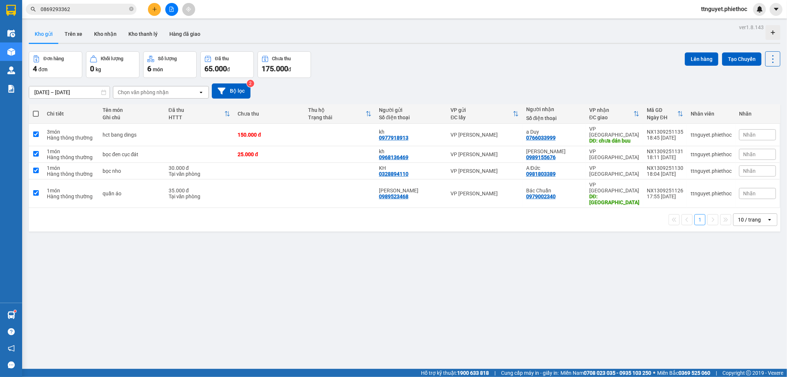
checkbox input "true"
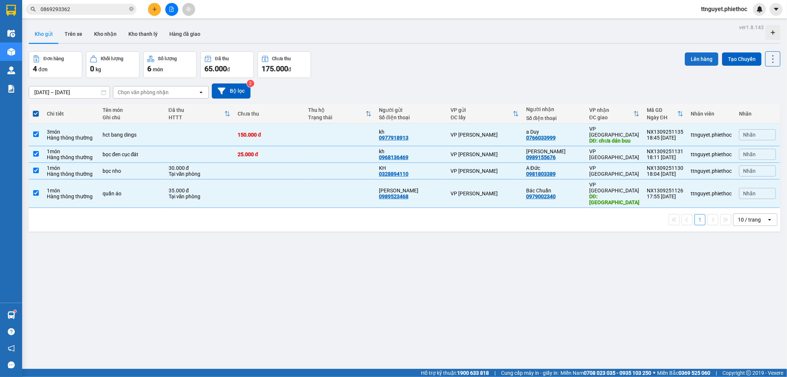
click at [697, 61] on button "Lên hàng" at bounding box center [702, 58] width 34 height 13
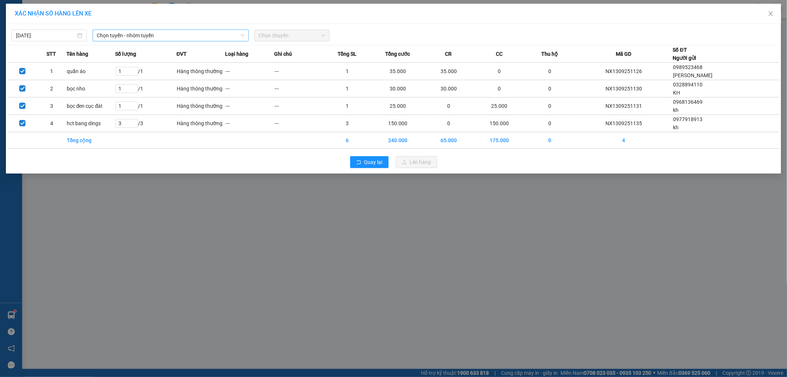
click at [117, 35] on span "Chọn tuyến - nhóm tuyến" at bounding box center [170, 35] width 147 height 11
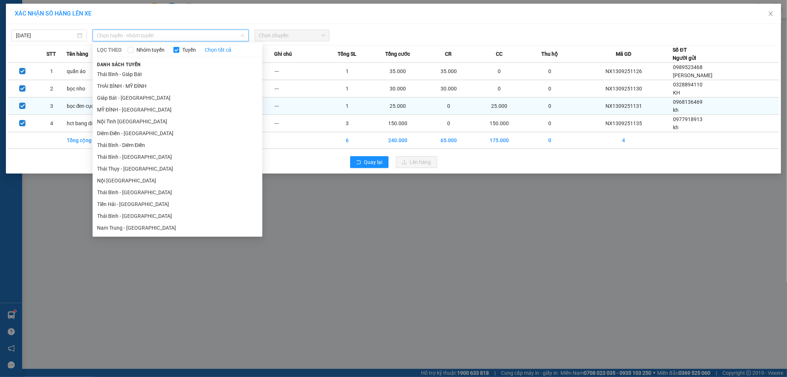
drag, startPoint x: 105, startPoint y: 109, endPoint x: 121, endPoint y: 110, distance: 15.5
click at [105, 110] on li "MỸ ĐÌNH - [GEOGRAPHIC_DATA]" at bounding box center [178, 110] width 170 height 12
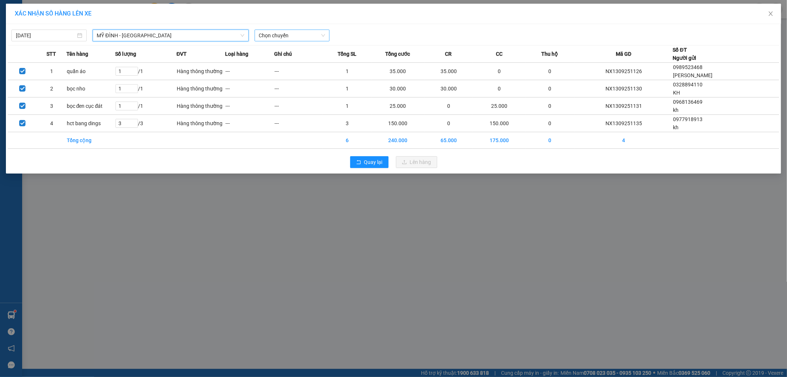
click at [280, 37] on span "Chọn chuyến" at bounding box center [292, 35] width 66 height 11
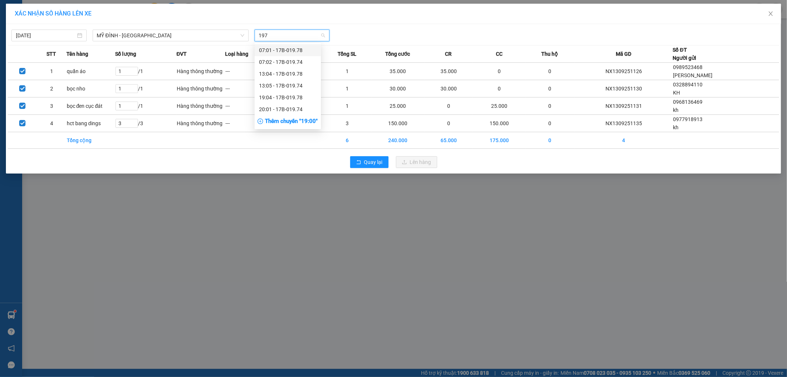
type input "1978"
click at [279, 70] on div "19:04 - 17B-019.78" at bounding box center [288, 74] width 58 height 8
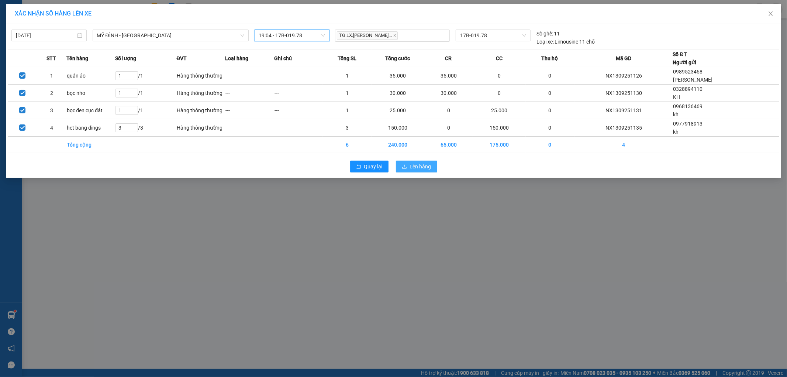
click at [419, 164] on span "Lên hàng" at bounding box center [420, 166] width 21 height 8
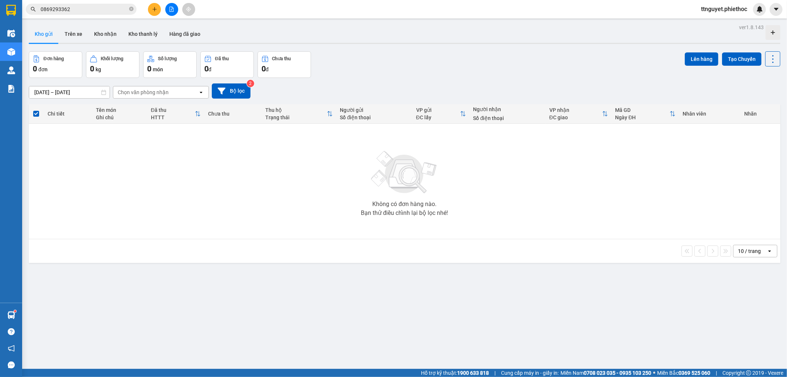
click at [497, 297] on div "ver 1.8.143 Kho gửi Trên xe Kho nhận Kho thanh [PERSON_NAME] đã giao Đơn hàng 0…" at bounding box center [405, 210] width 758 height 377
click at [75, 11] on input "0869293362" at bounding box center [84, 9] width 87 height 8
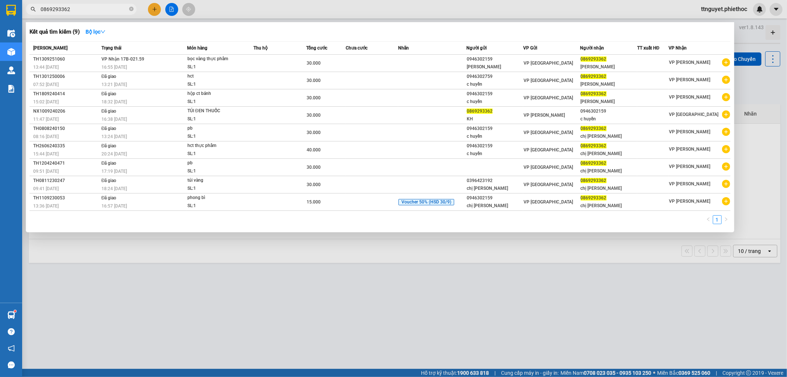
click at [75, 11] on input "0869293362" at bounding box center [84, 9] width 87 height 8
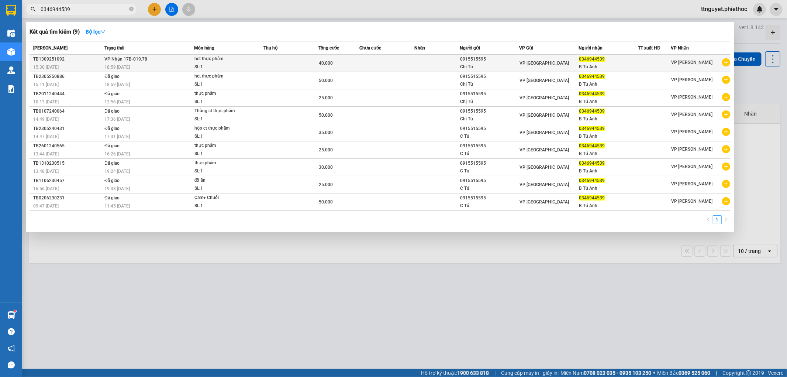
type input "0346944539"
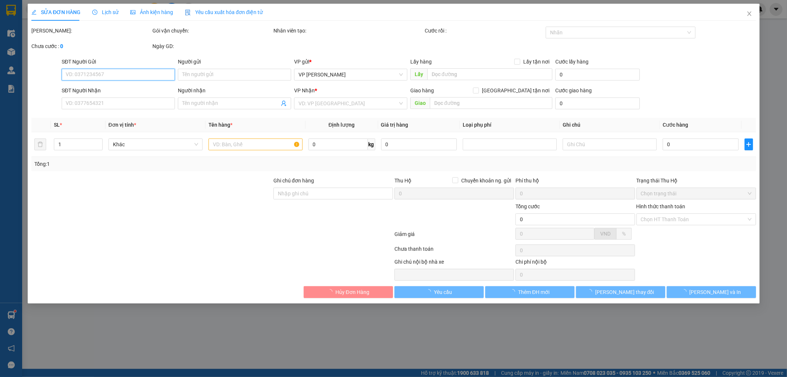
type input "0915515595"
type input "Chị Tú"
type input "0346944539"
type input "B Tú Anh"
type input "40.000"
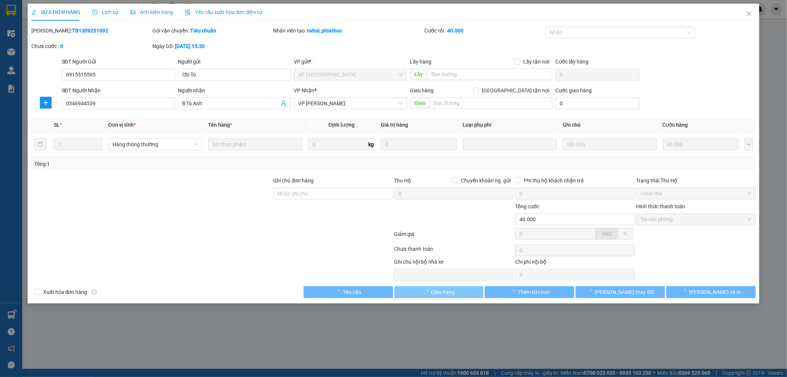
click at [434, 293] on span "Giao hàng" at bounding box center [443, 292] width 24 height 8
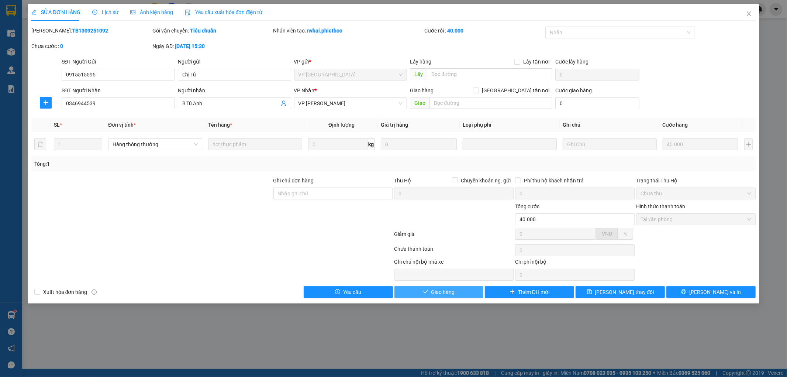
click at [420, 296] on button "Giao hàng" at bounding box center [438, 292] width 89 height 12
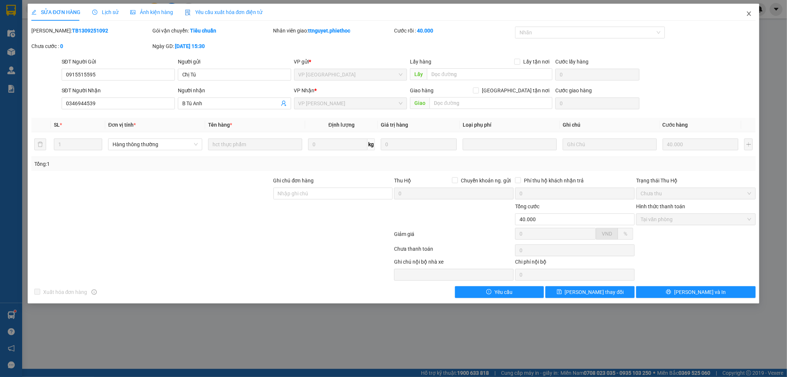
click at [749, 14] on icon "close" at bounding box center [749, 13] width 4 height 4
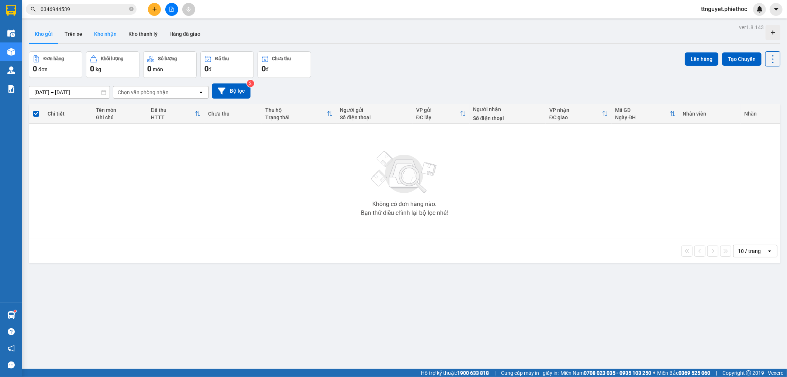
click at [103, 37] on button "Kho nhận" at bounding box center [105, 34] width 34 height 18
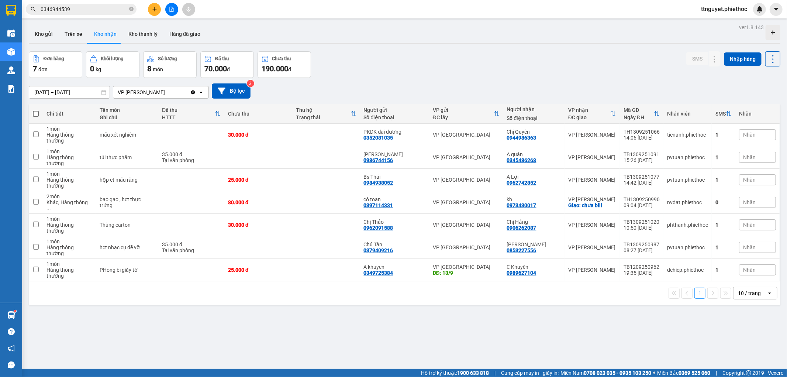
click at [83, 10] on input "0346944539" at bounding box center [84, 9] width 87 height 8
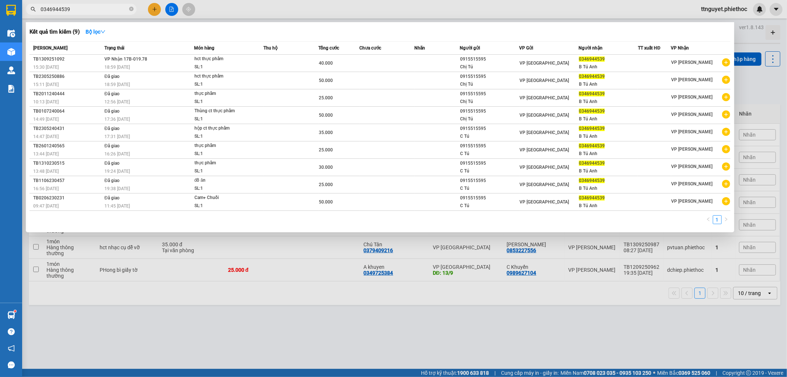
click at [83, 10] on input "0346944539" at bounding box center [84, 9] width 87 height 8
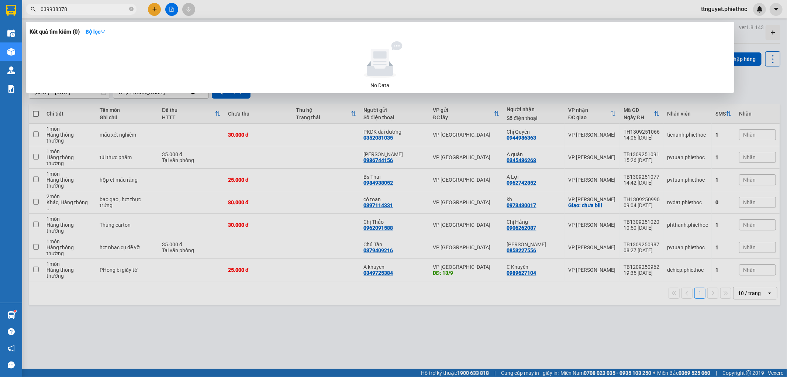
type input "0399383789"
click at [133, 9] on icon "close-circle" at bounding box center [131, 9] width 4 height 4
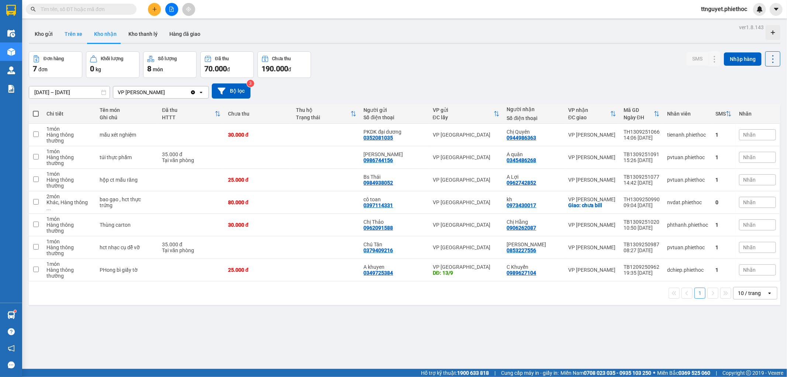
click at [75, 31] on button "Trên xe" at bounding box center [74, 34] width 30 height 18
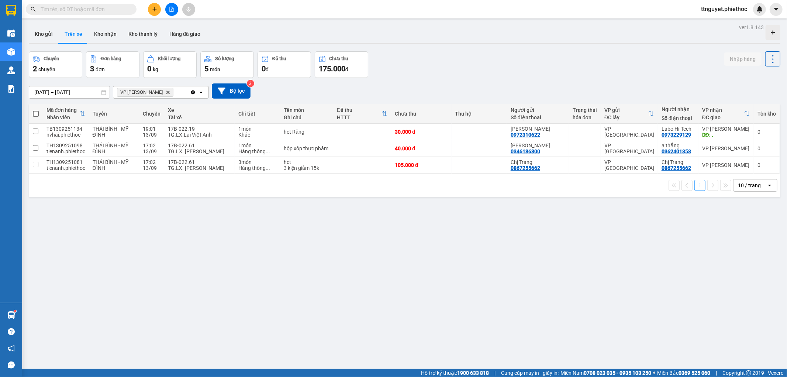
click at [103, 10] on input "text" at bounding box center [84, 9] width 87 height 8
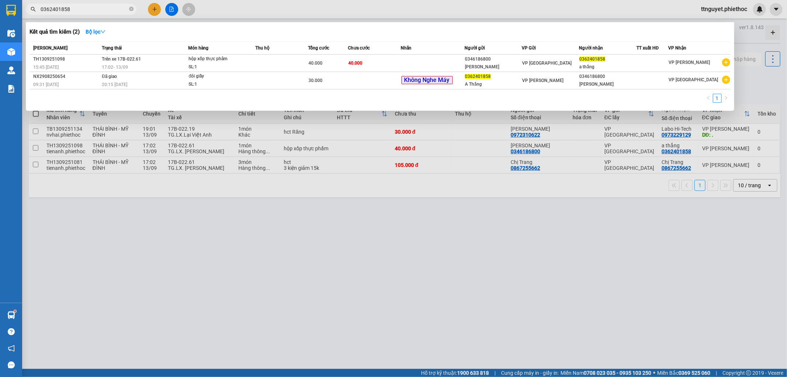
type input "0362401858"
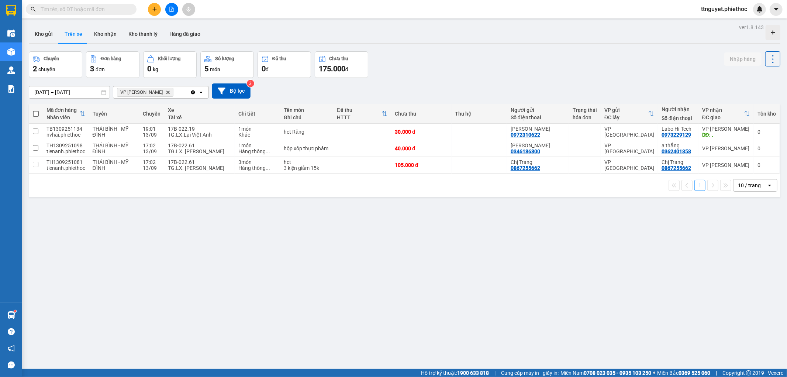
click at [97, 6] on input "text" at bounding box center [84, 9] width 87 height 8
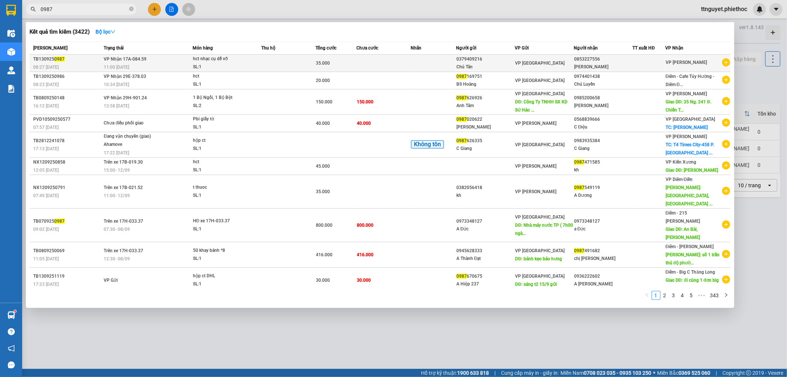
type input "0987"
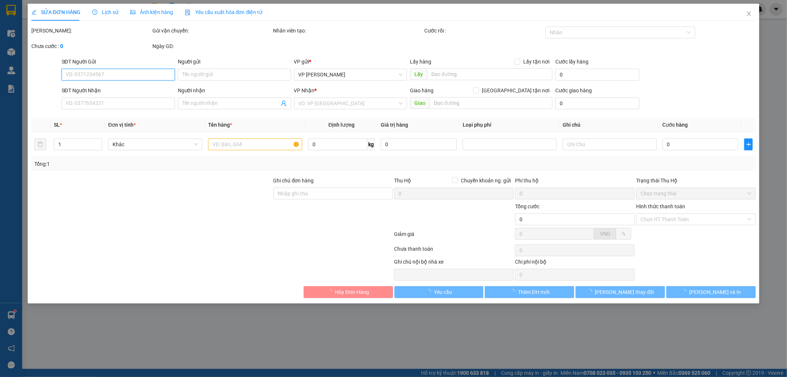
type input "0379409216"
type input "Chú Tân"
type input "0853227556"
type input "[PERSON_NAME]"
type input "35.000"
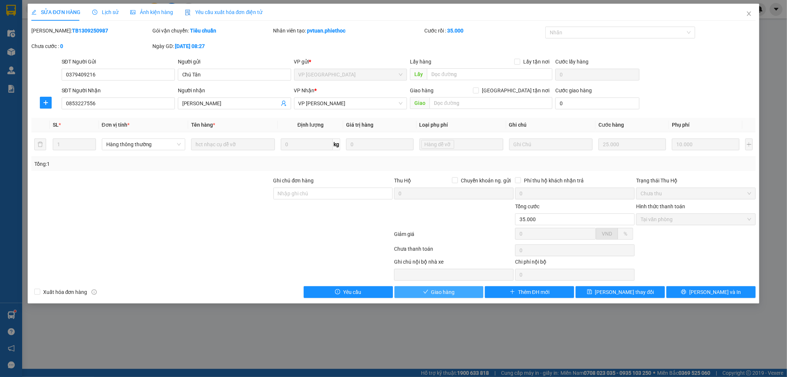
click at [429, 288] on button "Giao hàng" at bounding box center [438, 292] width 89 height 12
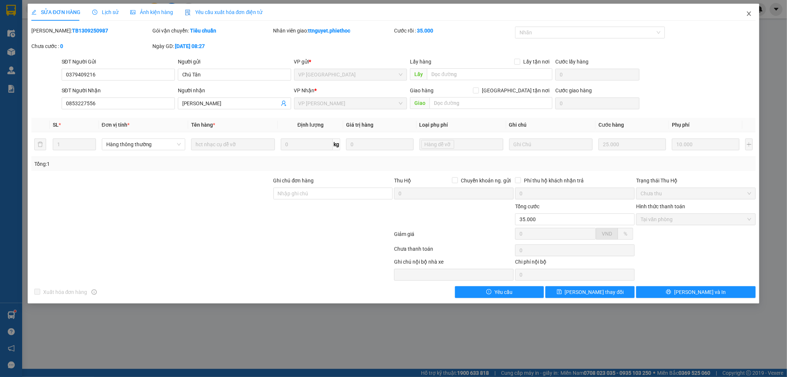
click at [745, 12] on span "Close" at bounding box center [749, 14] width 21 height 21
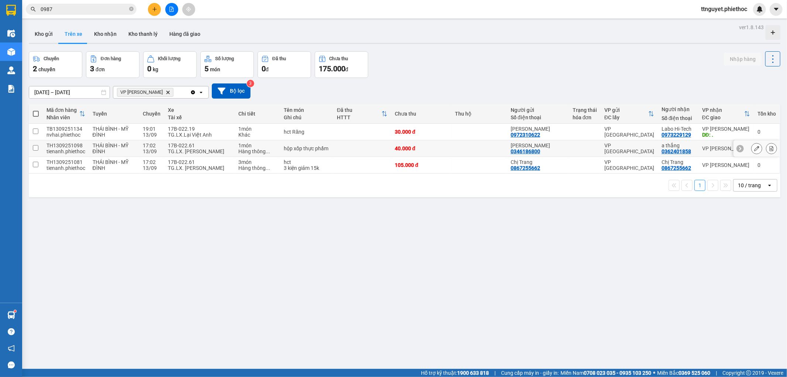
click at [162, 146] on td "17:02 [DATE]" at bounding box center [151, 148] width 25 height 17
checkbox input "true"
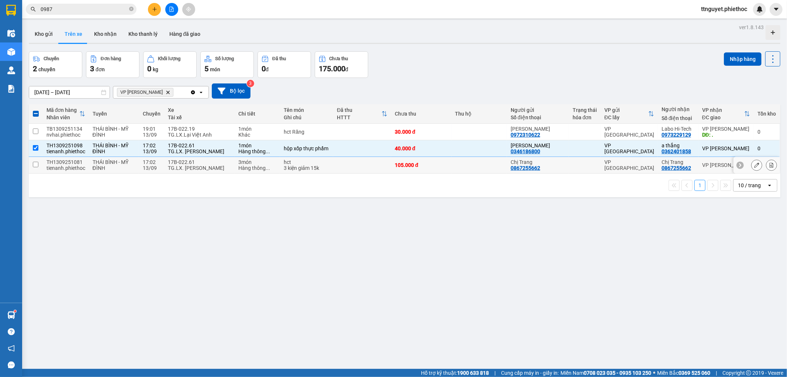
click at [175, 167] on div "TG.LX. [PERSON_NAME]" at bounding box center [199, 168] width 63 height 6
checkbox input "true"
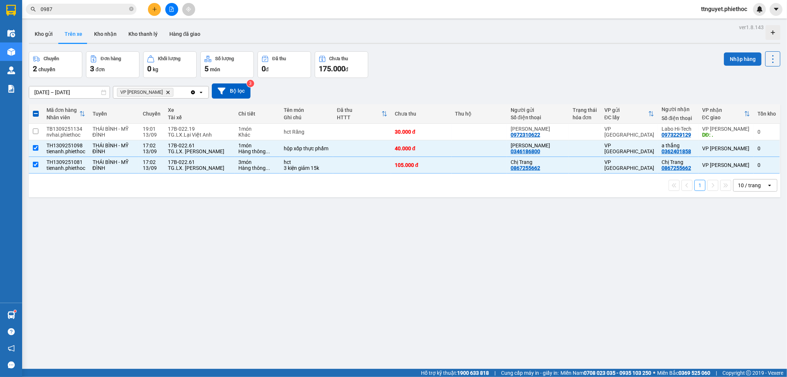
click at [741, 57] on button "Nhập hàng" at bounding box center [743, 58] width 38 height 13
checkbox input "false"
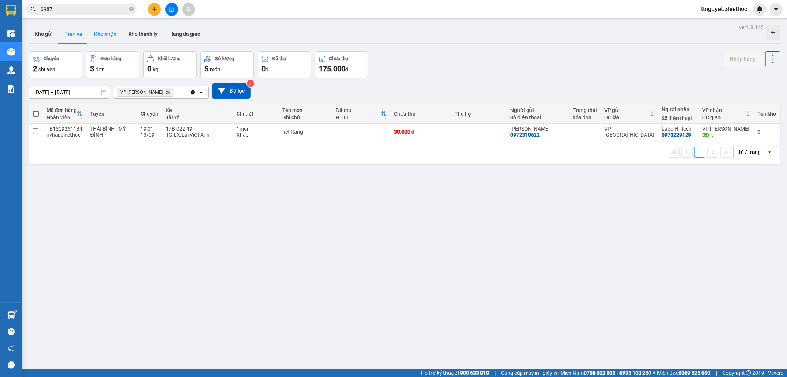
click at [97, 32] on button "Kho nhận" at bounding box center [105, 34] width 34 height 18
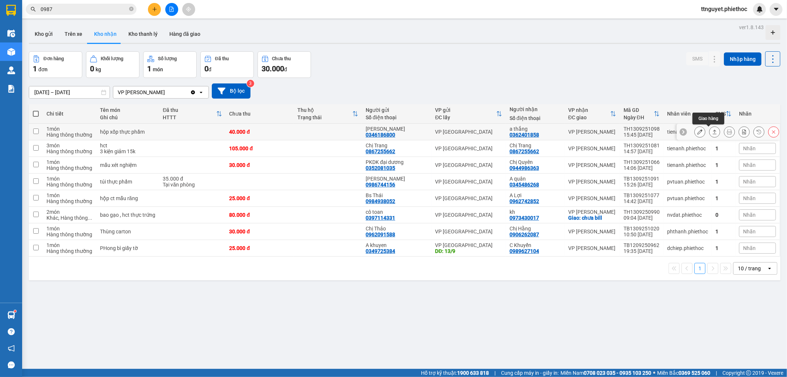
click at [712, 131] on icon at bounding box center [714, 131] width 5 height 5
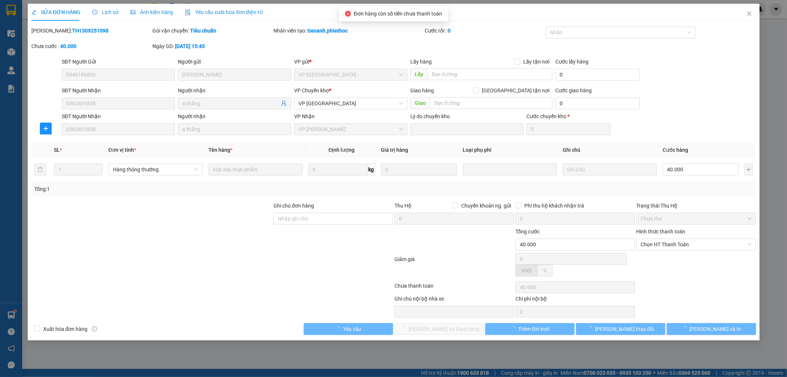
type input "0346186800"
type input "[PERSON_NAME]"
type input "0362401858"
type input "a thắng"
type input "40.000"
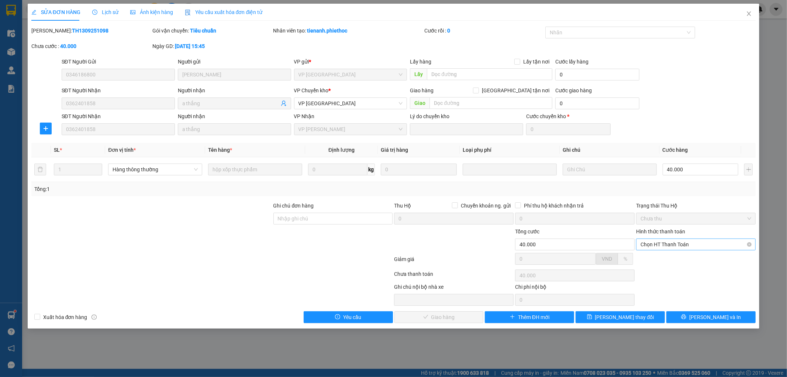
click at [659, 244] on span "Chọn HT Thanh Toán" at bounding box center [696, 244] width 111 height 11
click at [661, 258] on div "Tại văn phòng" at bounding box center [696, 259] width 111 height 8
type input "0"
click at [463, 320] on span "[PERSON_NAME] và Giao hàng" at bounding box center [443, 317] width 71 height 8
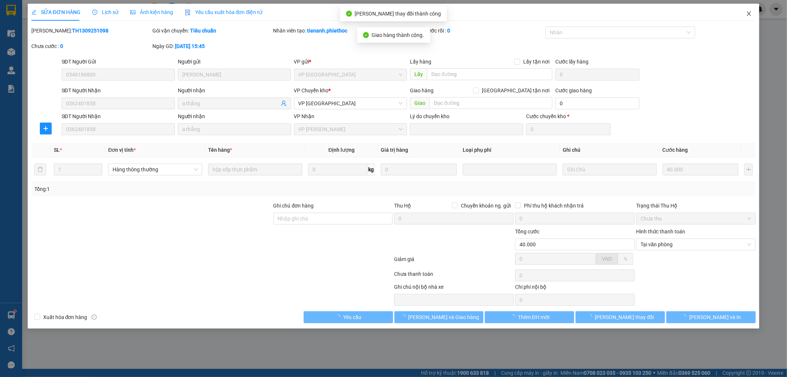
click at [750, 12] on icon "close" at bounding box center [749, 14] width 6 height 6
